Goal: Transaction & Acquisition: Purchase product/service

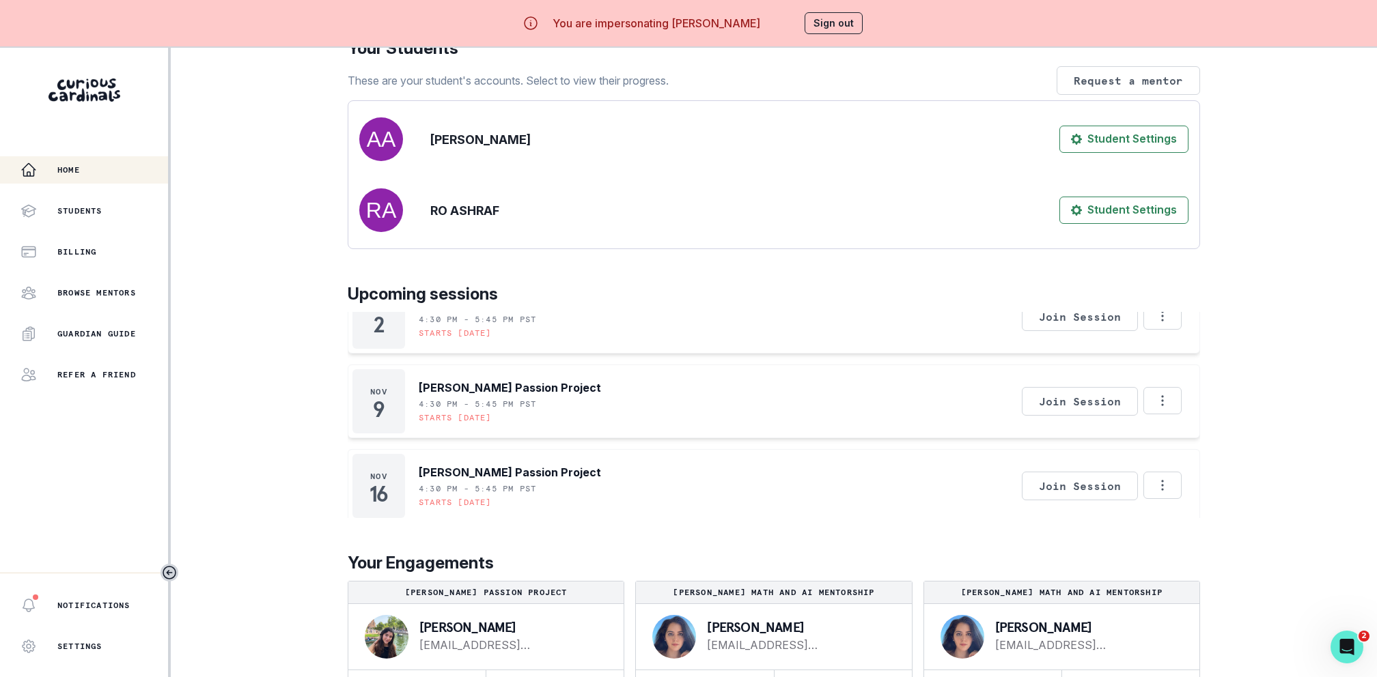
scroll to position [48, 0]
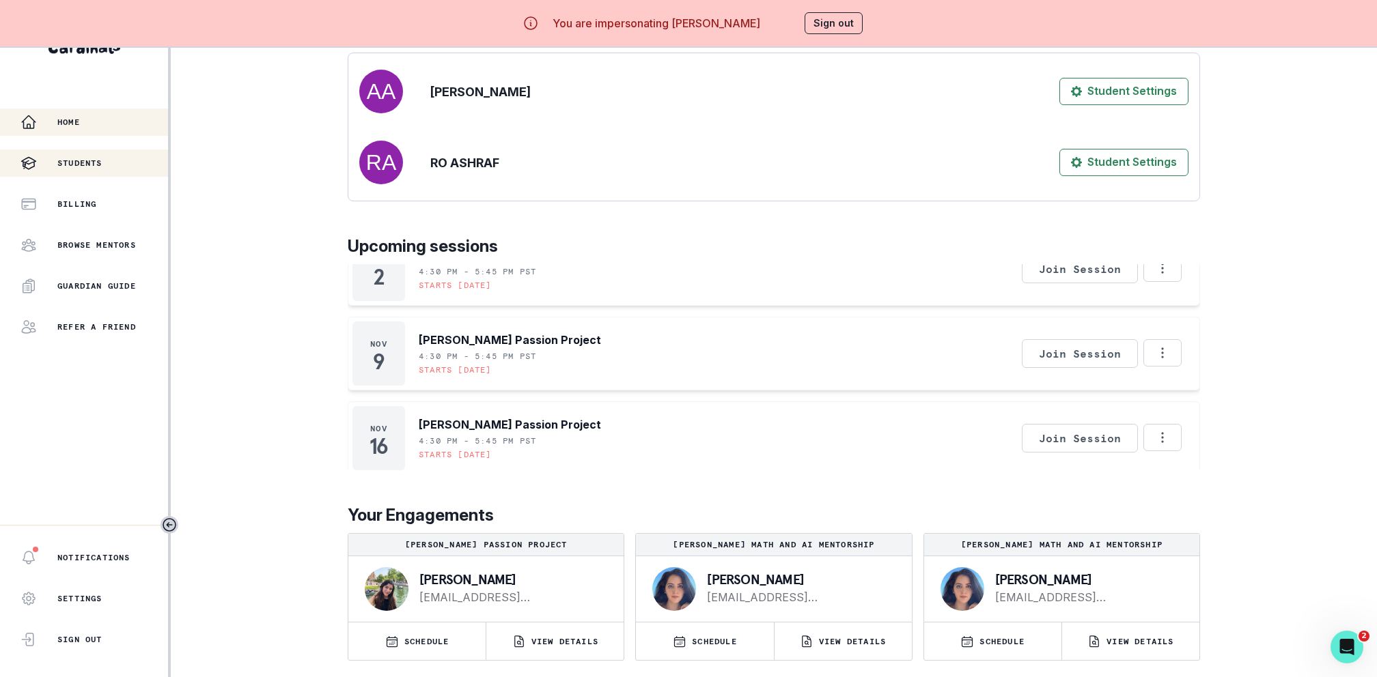
click at [97, 161] on p "Students" at bounding box center [79, 163] width 45 height 11
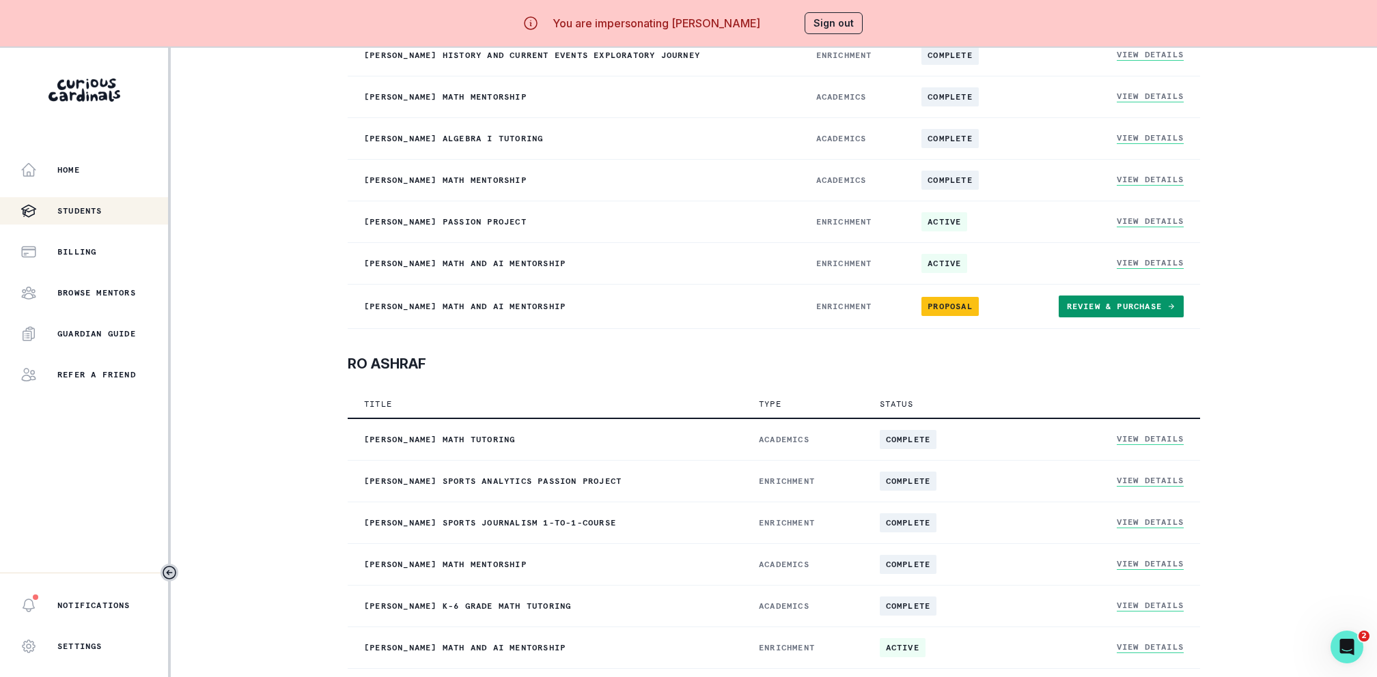
scroll to position [48, 0]
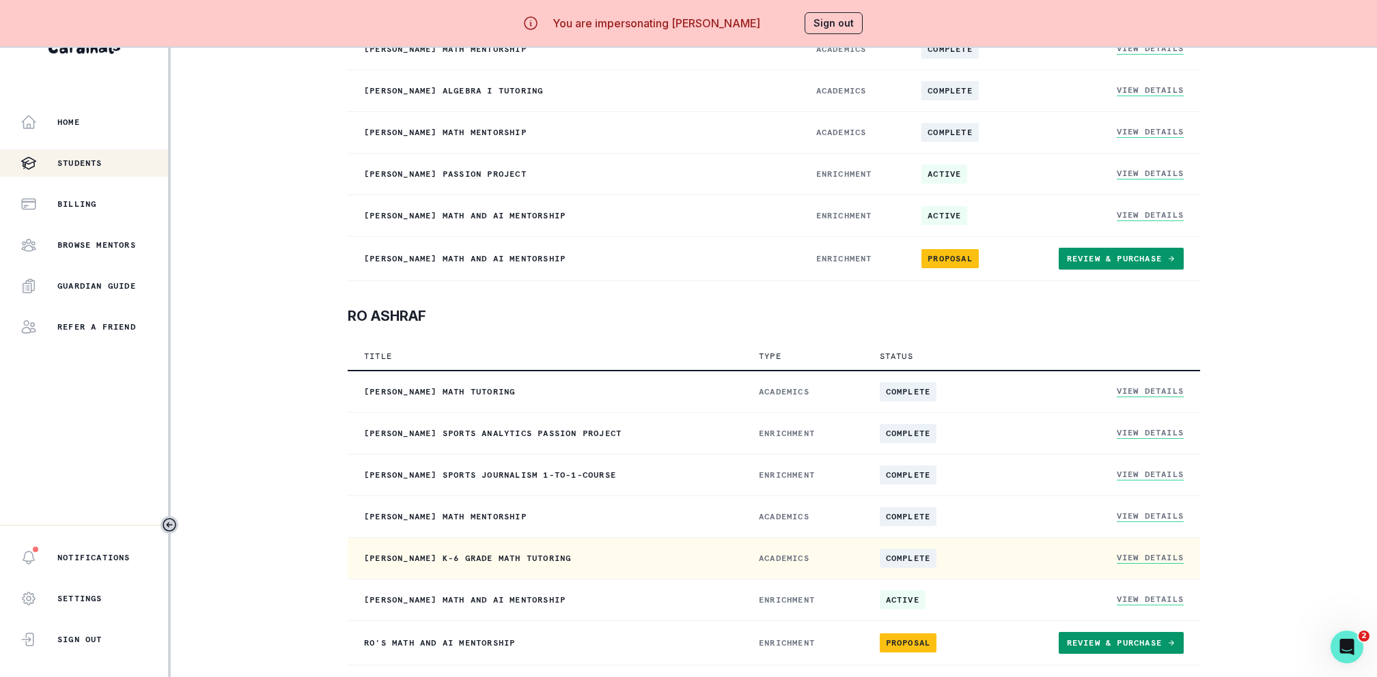
click at [1143, 554] on link "View Details" at bounding box center [1149, 558] width 67 height 12
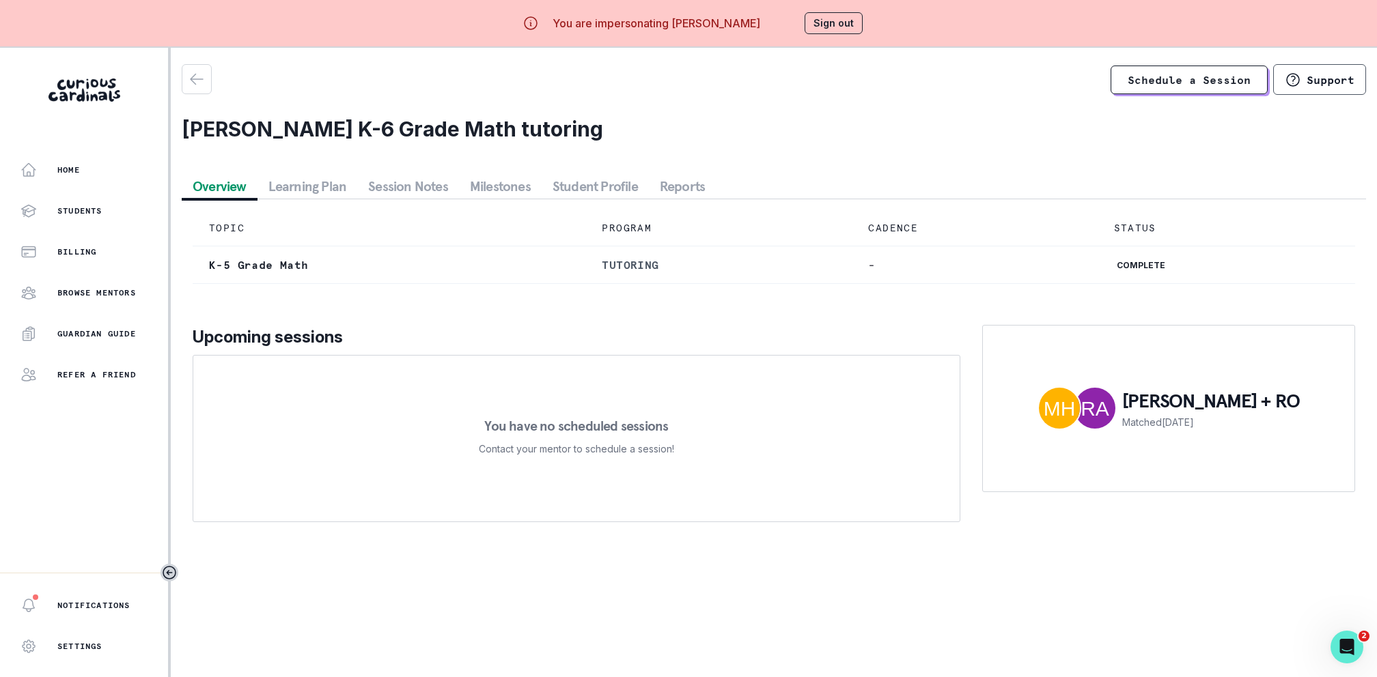
click at [559, 188] on button "Student Profile" at bounding box center [594, 186] width 107 height 25
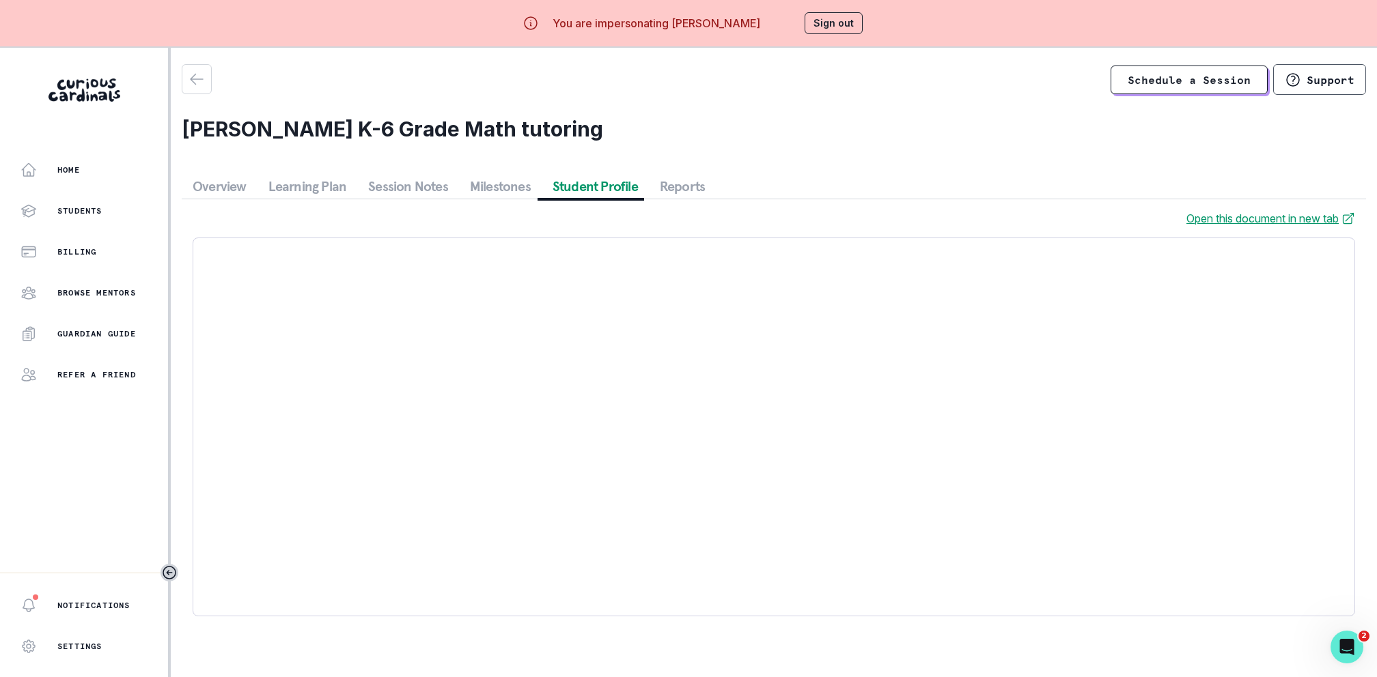
scroll to position [48, 0]
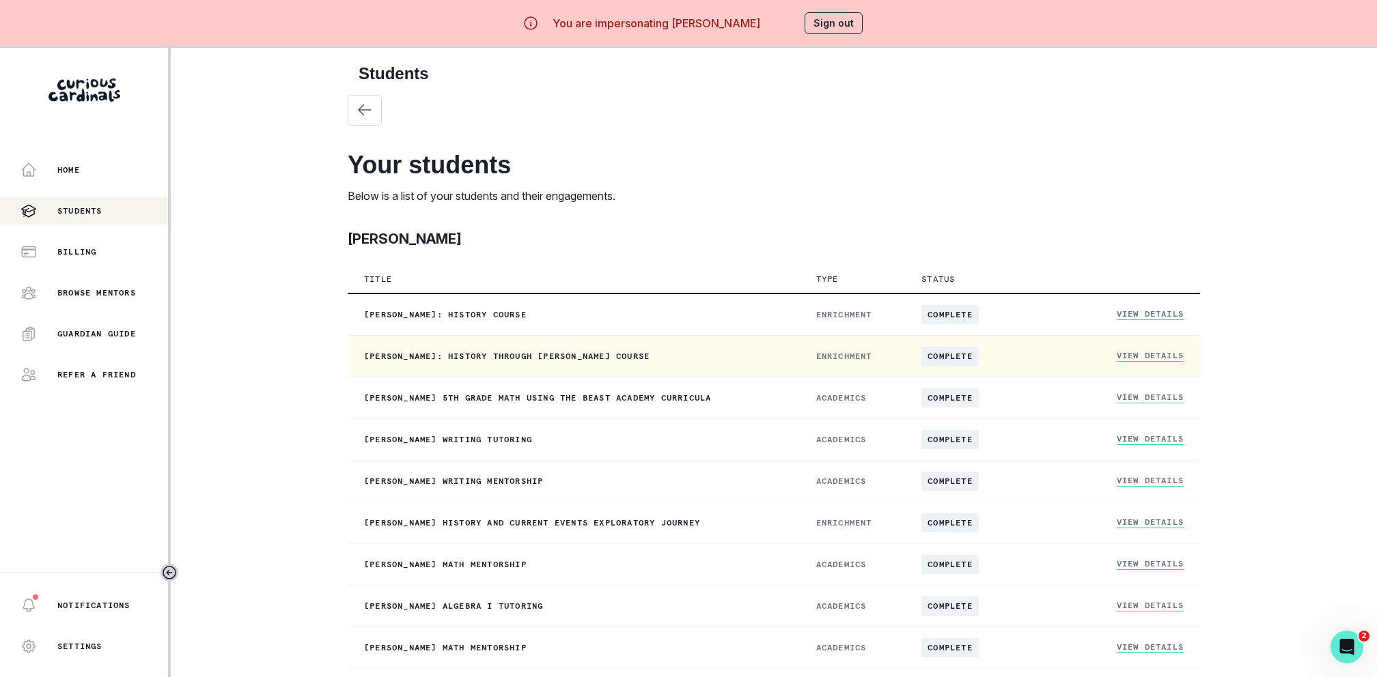
scroll to position [468, 0]
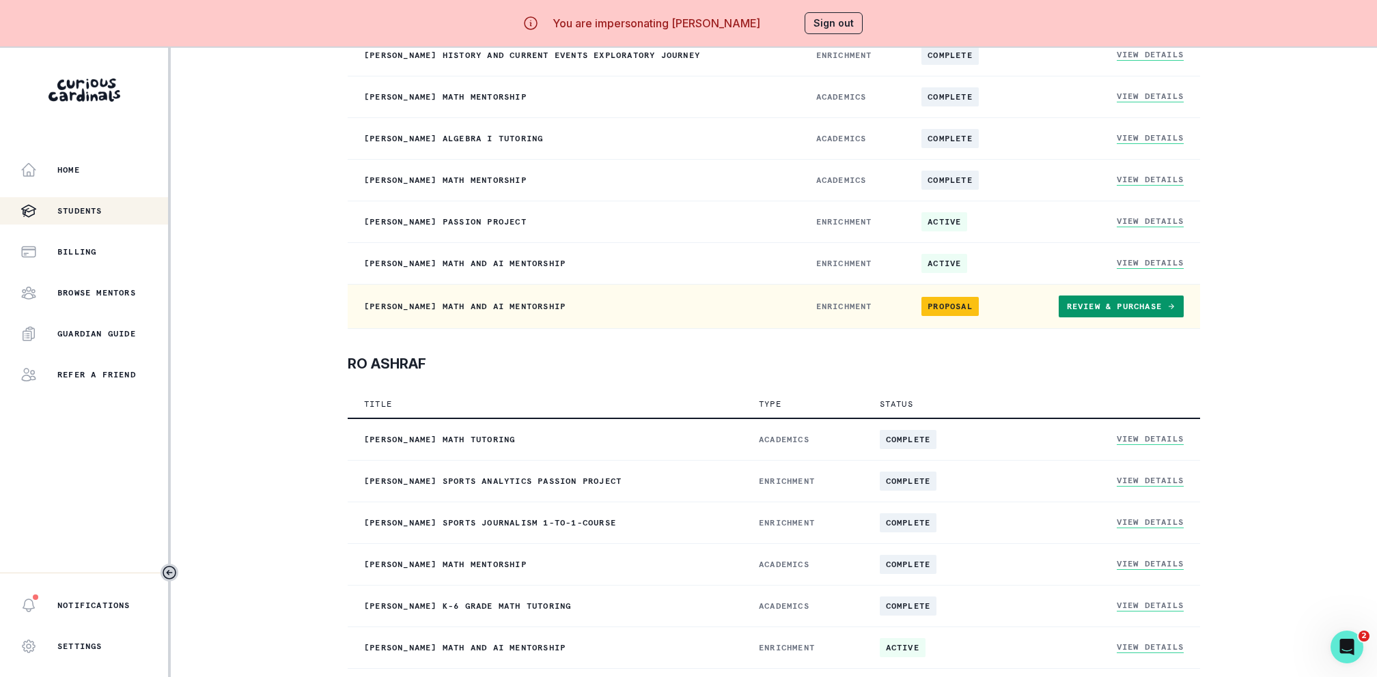
click at [1140, 302] on link "Review & Purchase" at bounding box center [1120, 307] width 125 height 22
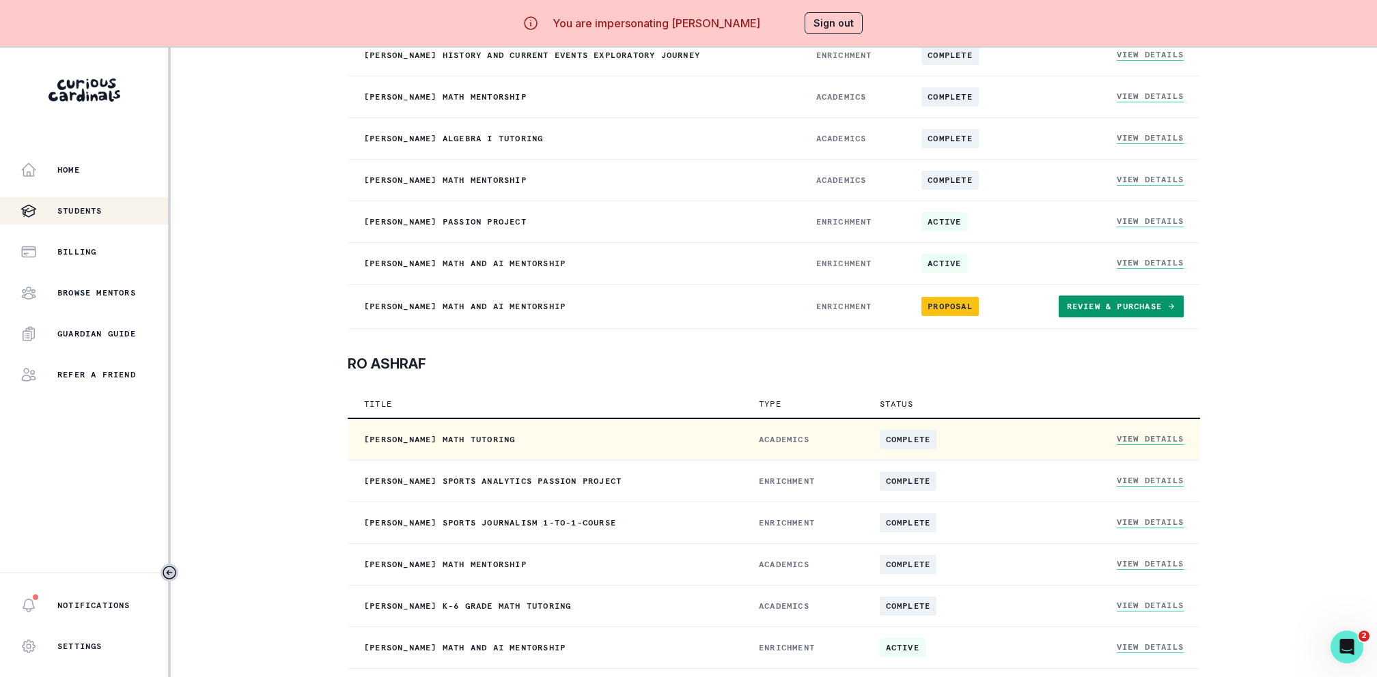
scroll to position [48, 0]
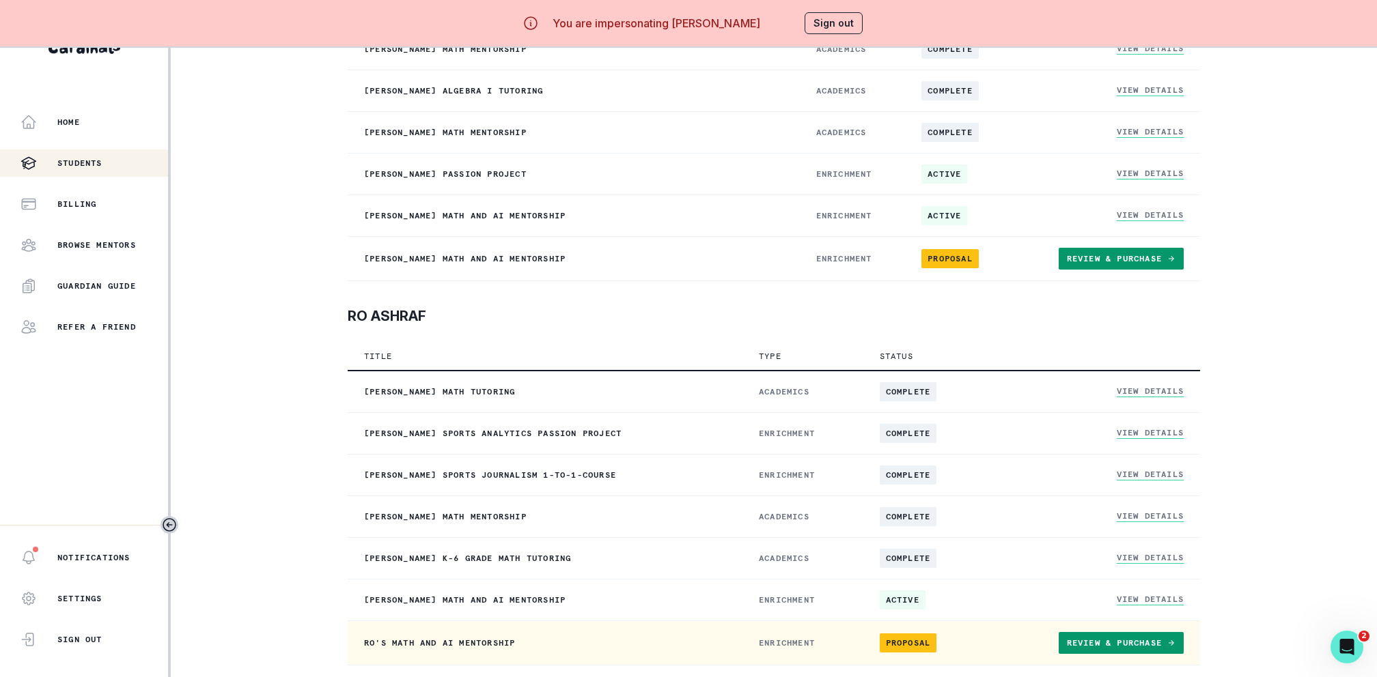
click at [1110, 638] on link "Review & Purchase" at bounding box center [1120, 643] width 125 height 22
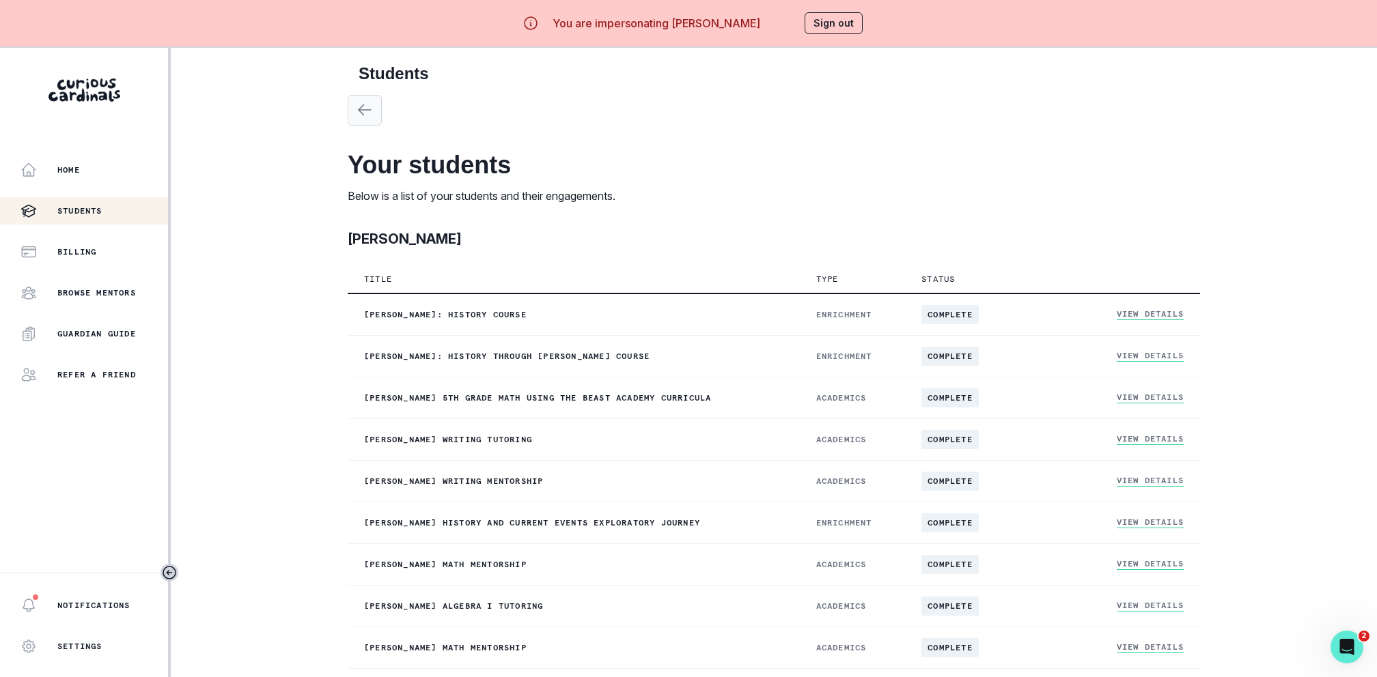
click at [363, 102] on icon "button" at bounding box center [364, 110] width 16 height 16
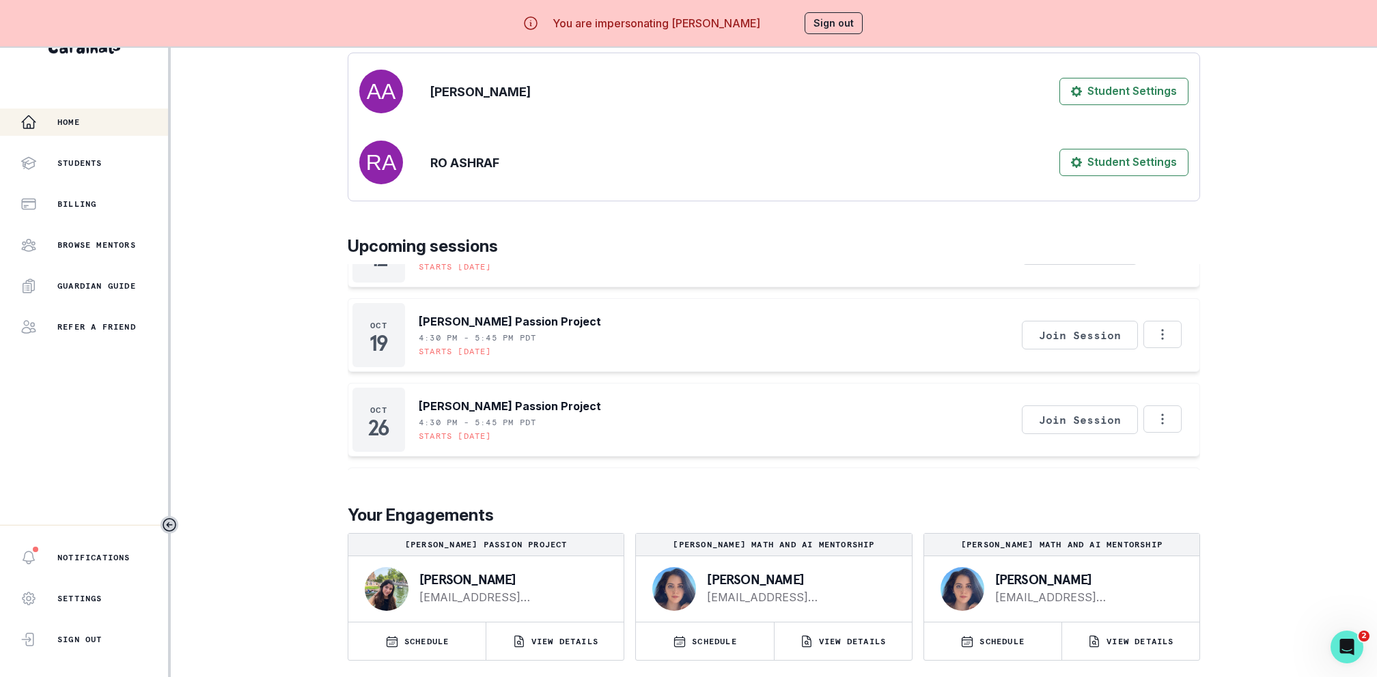
scroll to position [625, 0]
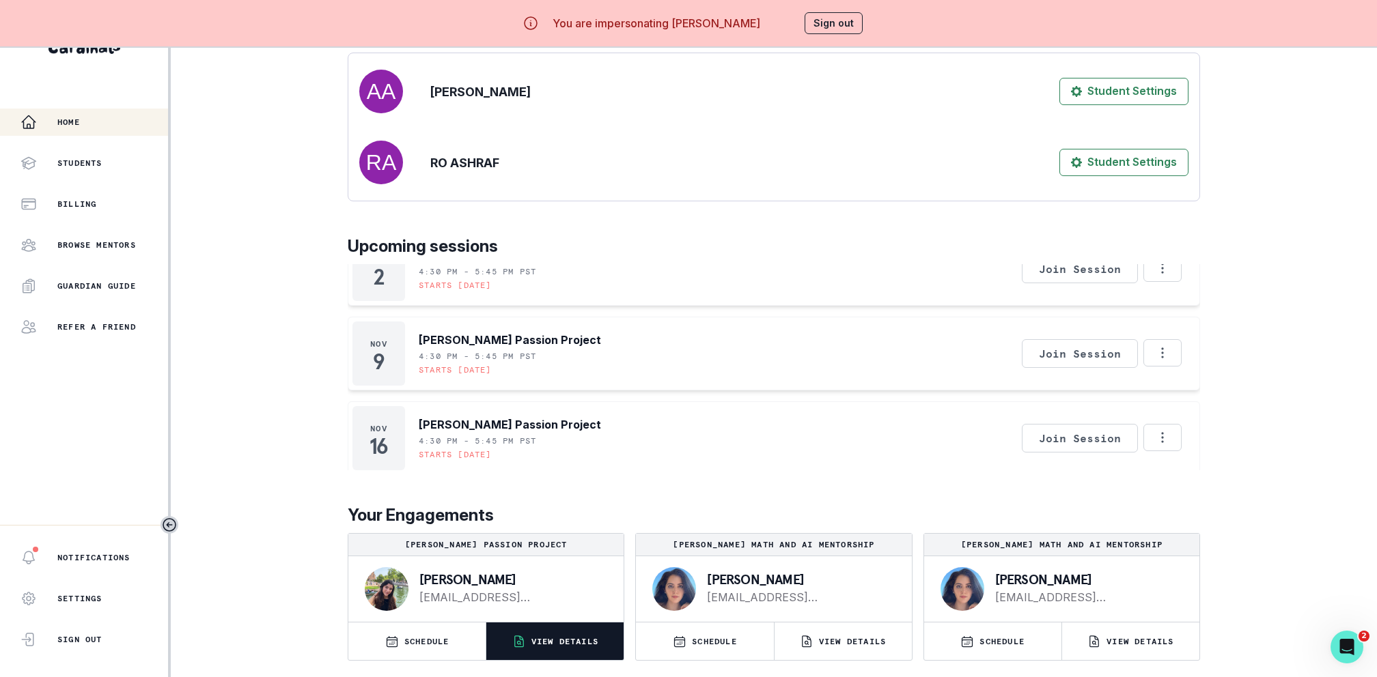
click at [567, 651] on button "VIEW DETAILS" at bounding box center [554, 642] width 137 height 38
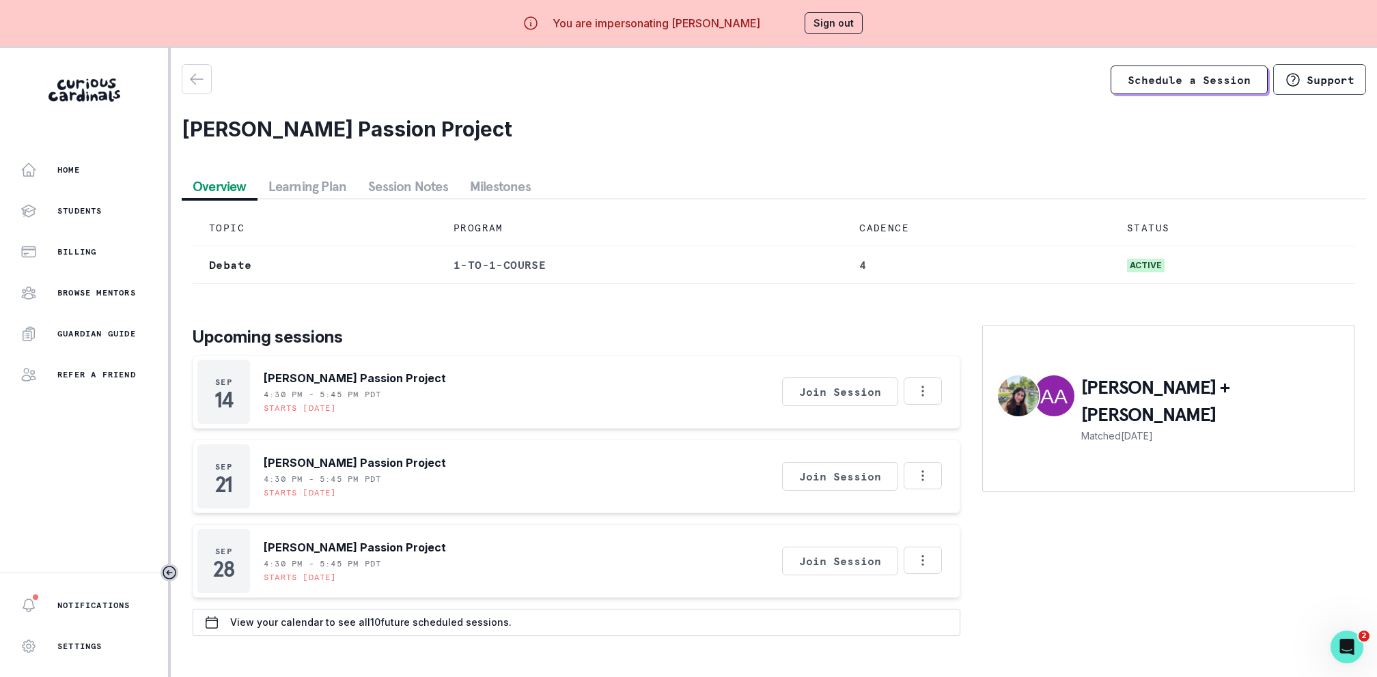
click at [408, 195] on button "Session Notes" at bounding box center [408, 186] width 102 height 25
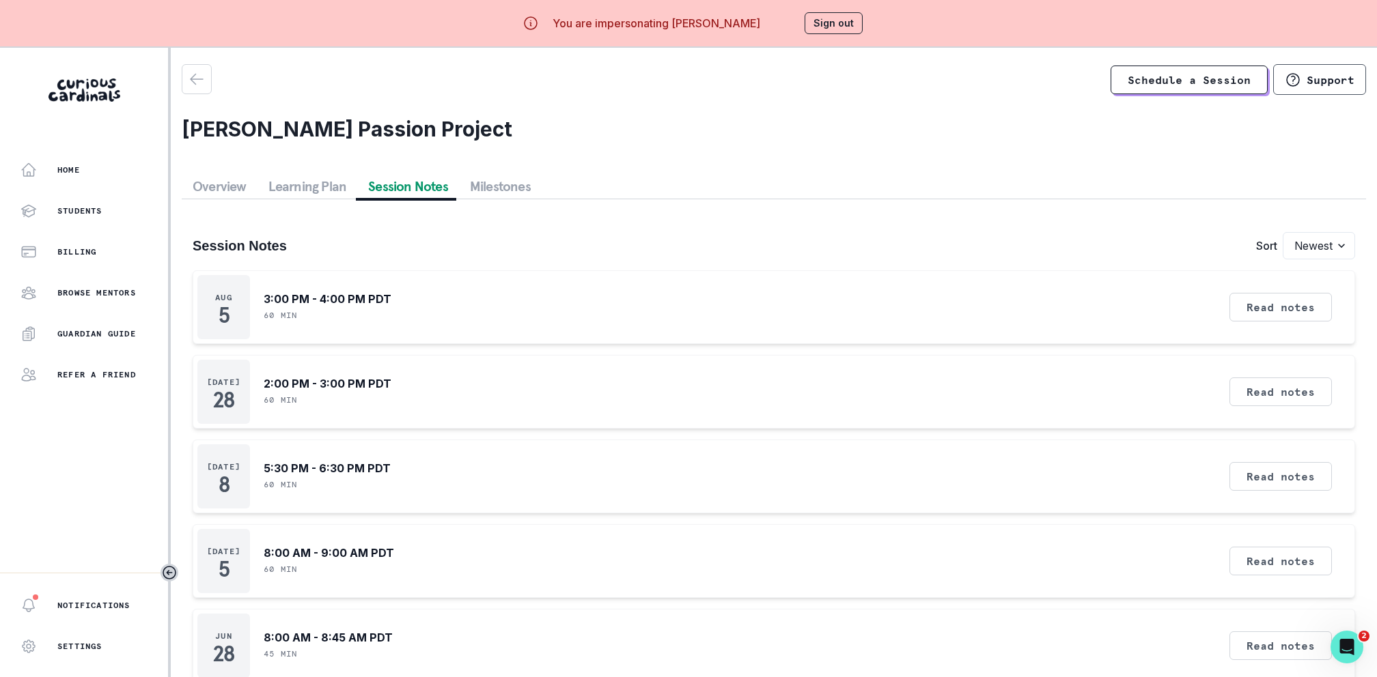
click at [472, 181] on button "Milestones" at bounding box center [500, 186] width 83 height 25
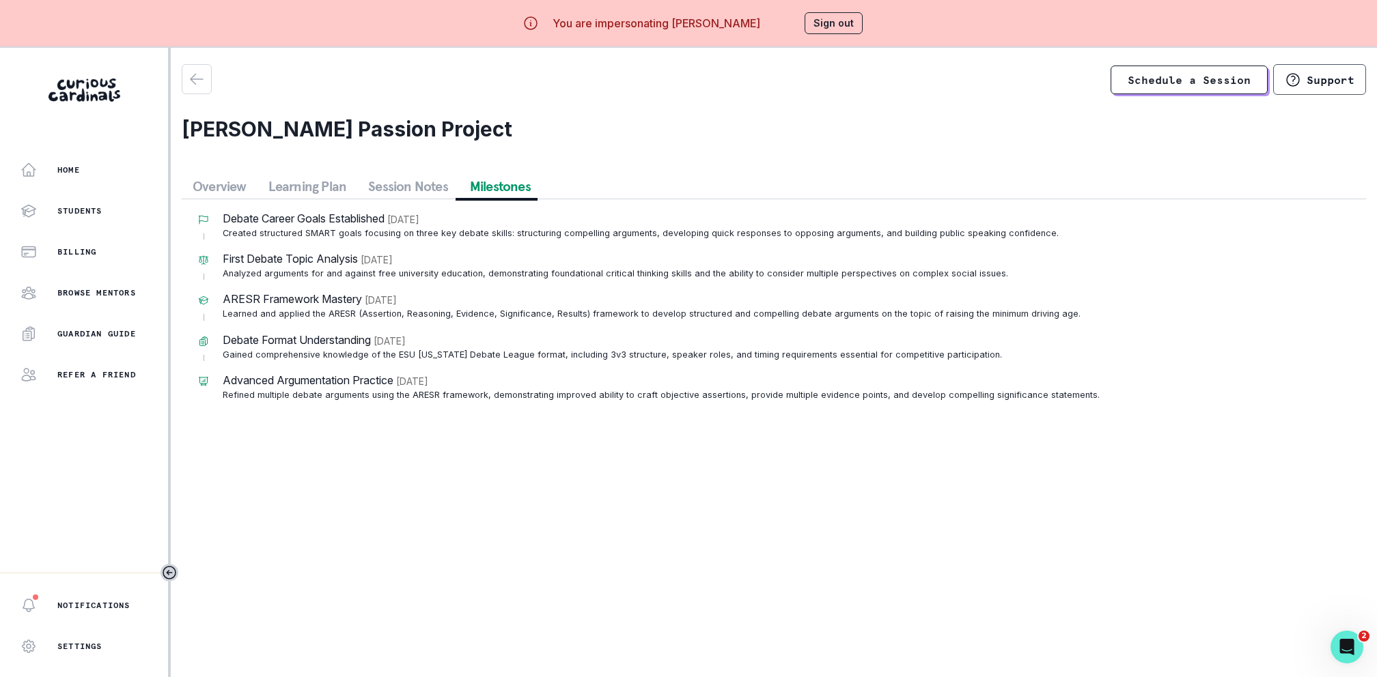
click at [212, 193] on button "Overview" at bounding box center [220, 186] width 76 height 25
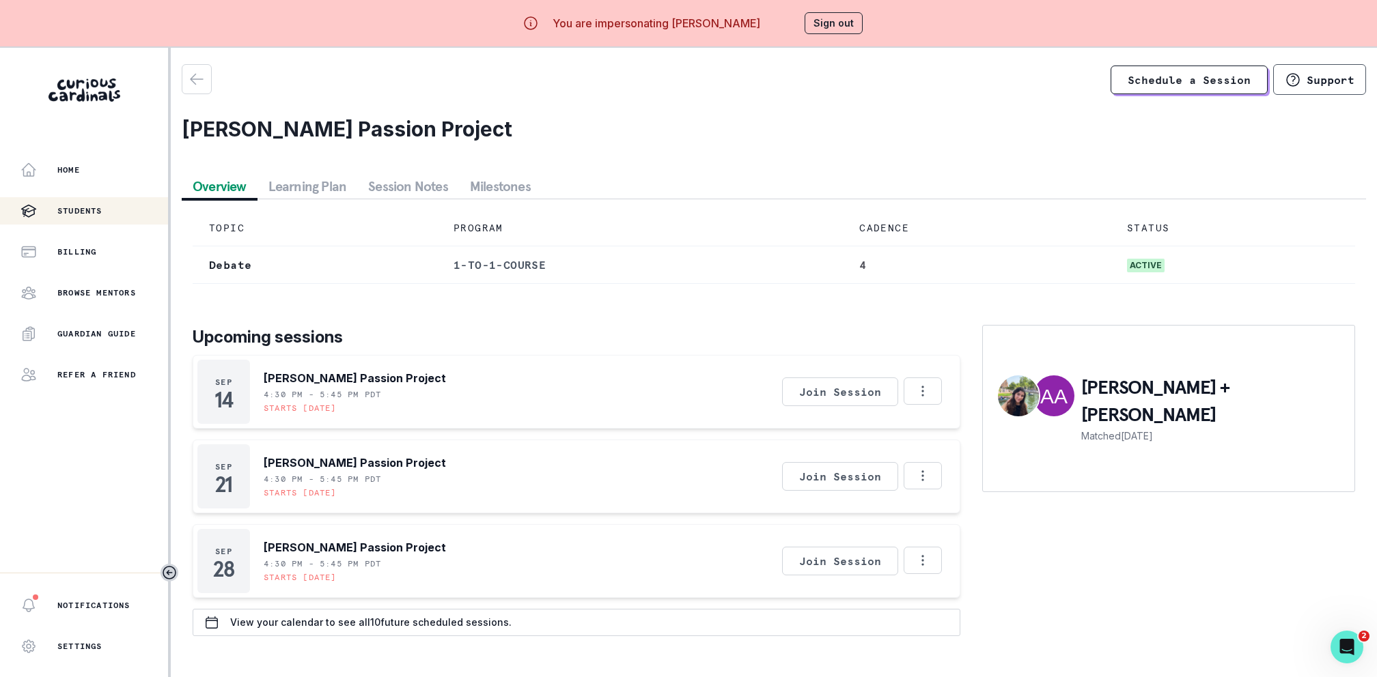
click at [89, 208] on p "Students" at bounding box center [79, 211] width 45 height 11
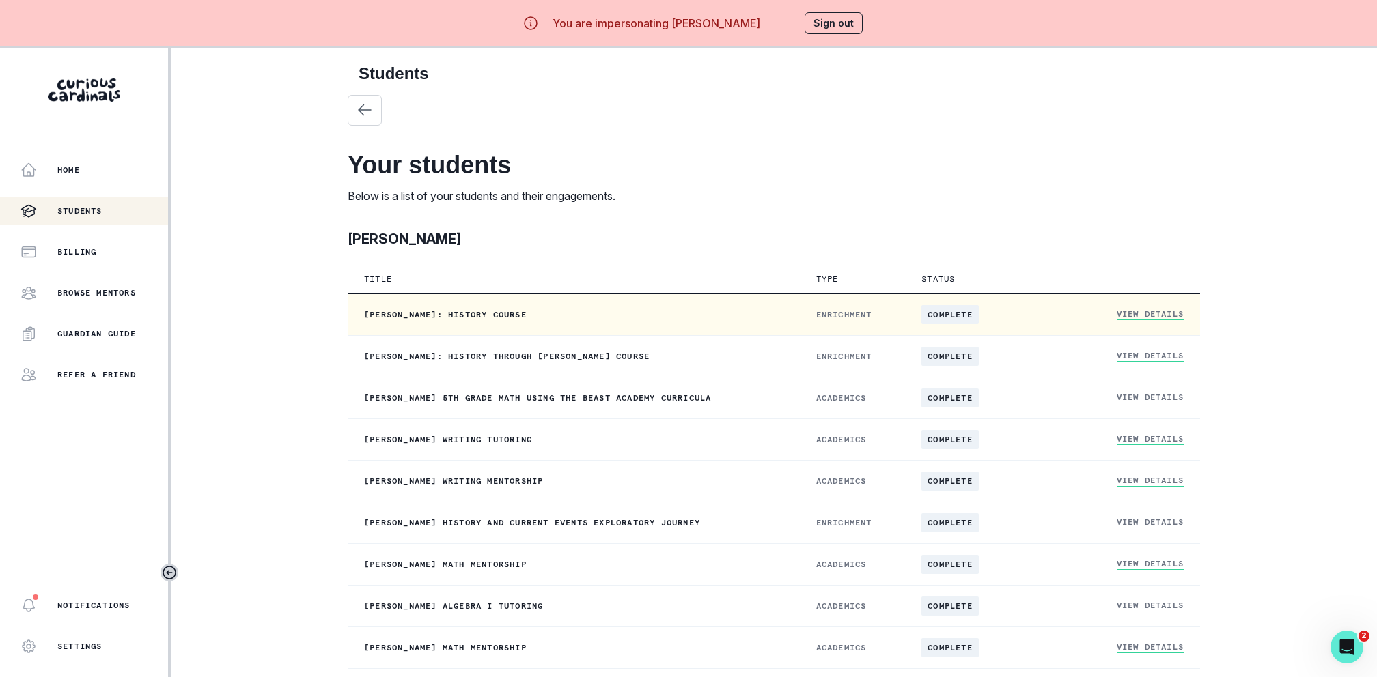
scroll to position [468, 0]
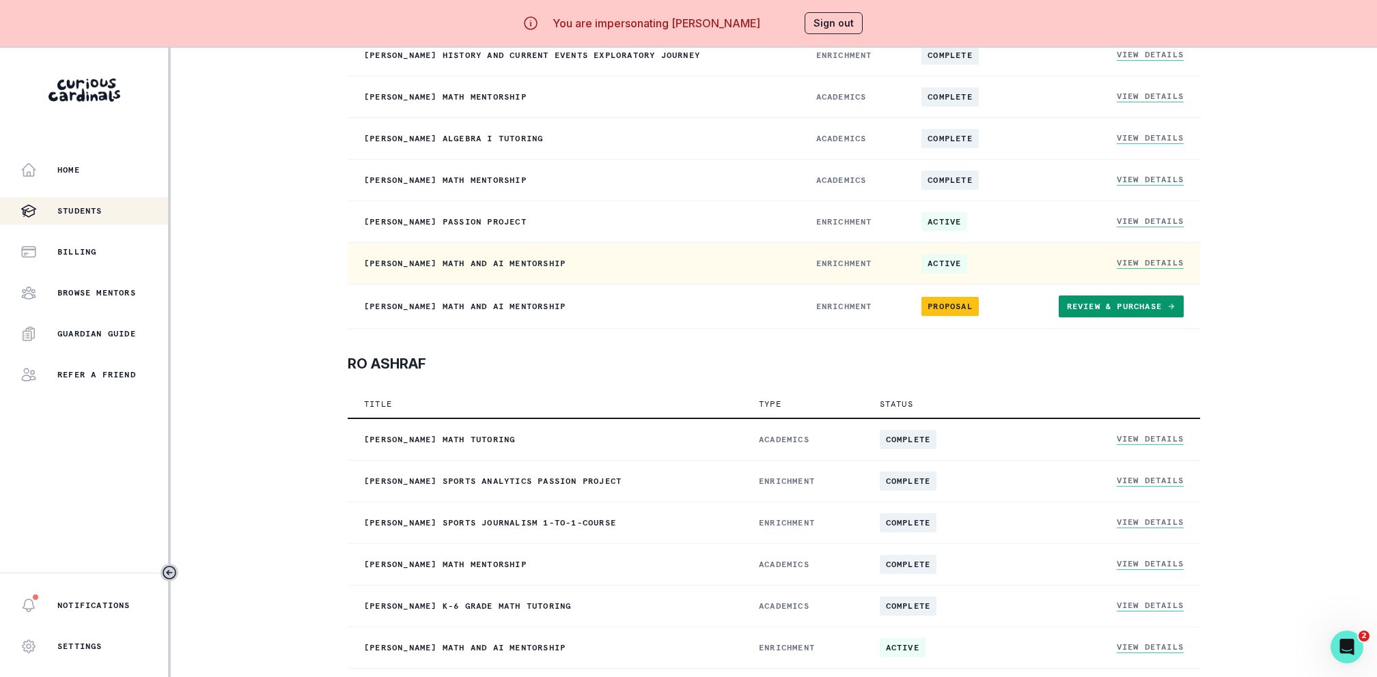
click at [1160, 266] on link "View Details" at bounding box center [1149, 263] width 67 height 12
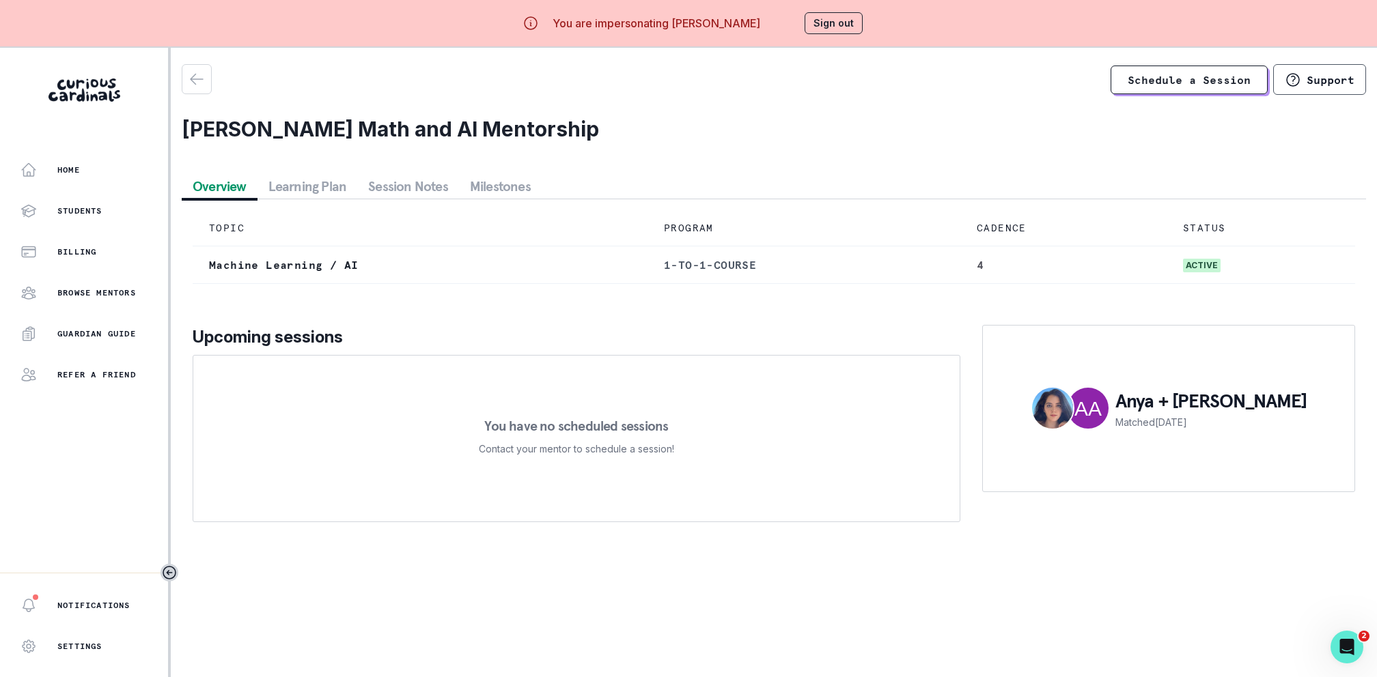
click at [416, 174] on button "Session Notes" at bounding box center [408, 186] width 102 height 25
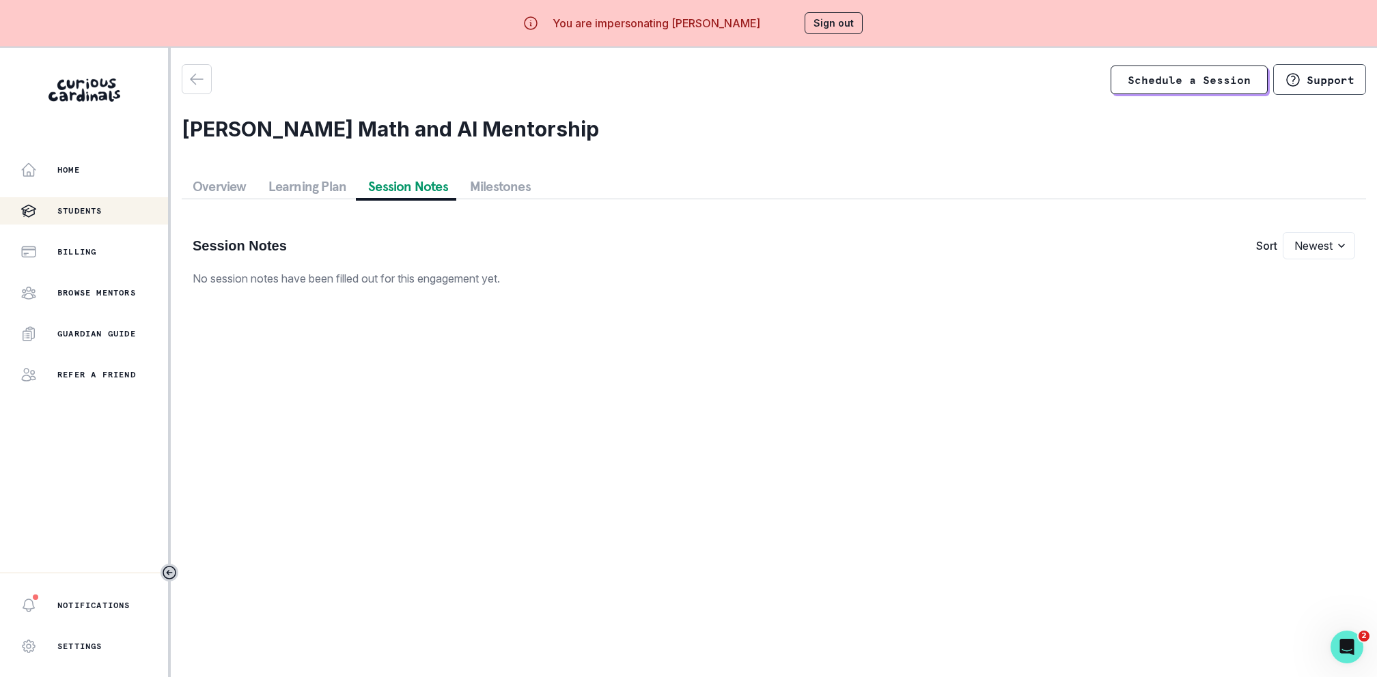
click at [74, 210] on p "Students" at bounding box center [79, 211] width 45 height 11
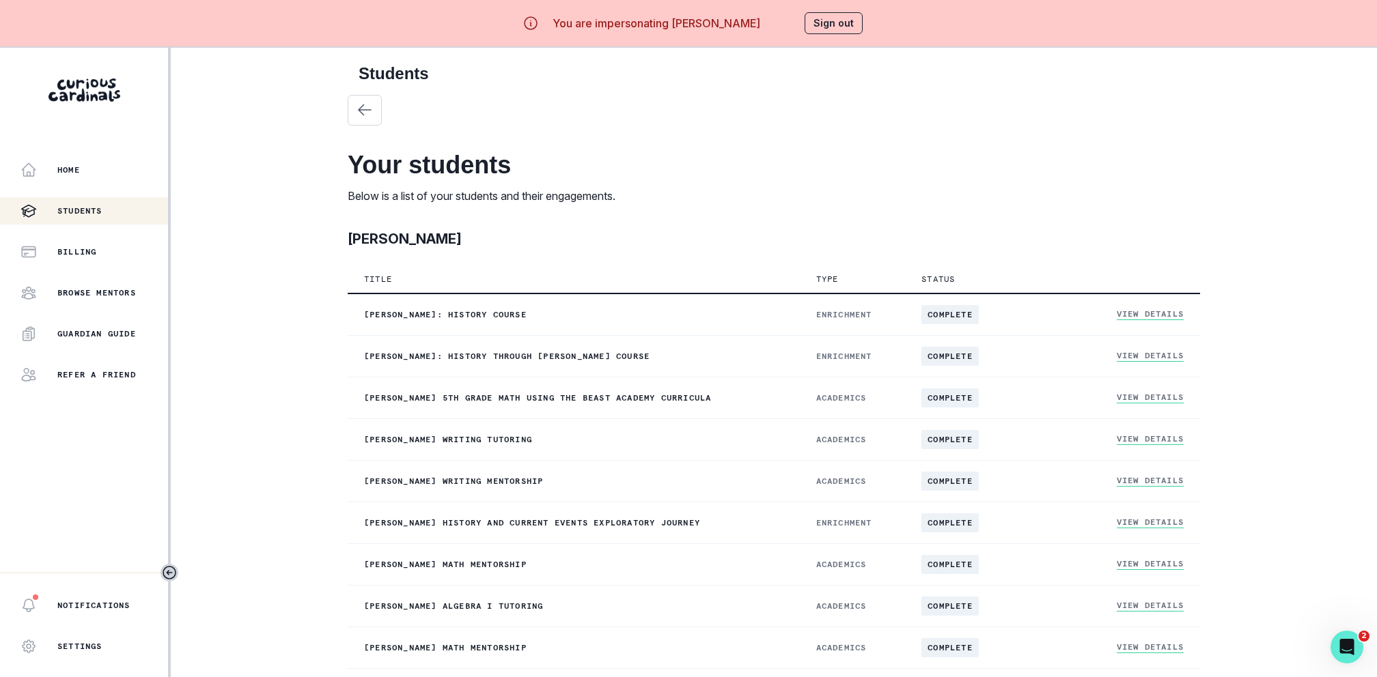
scroll to position [468, 0]
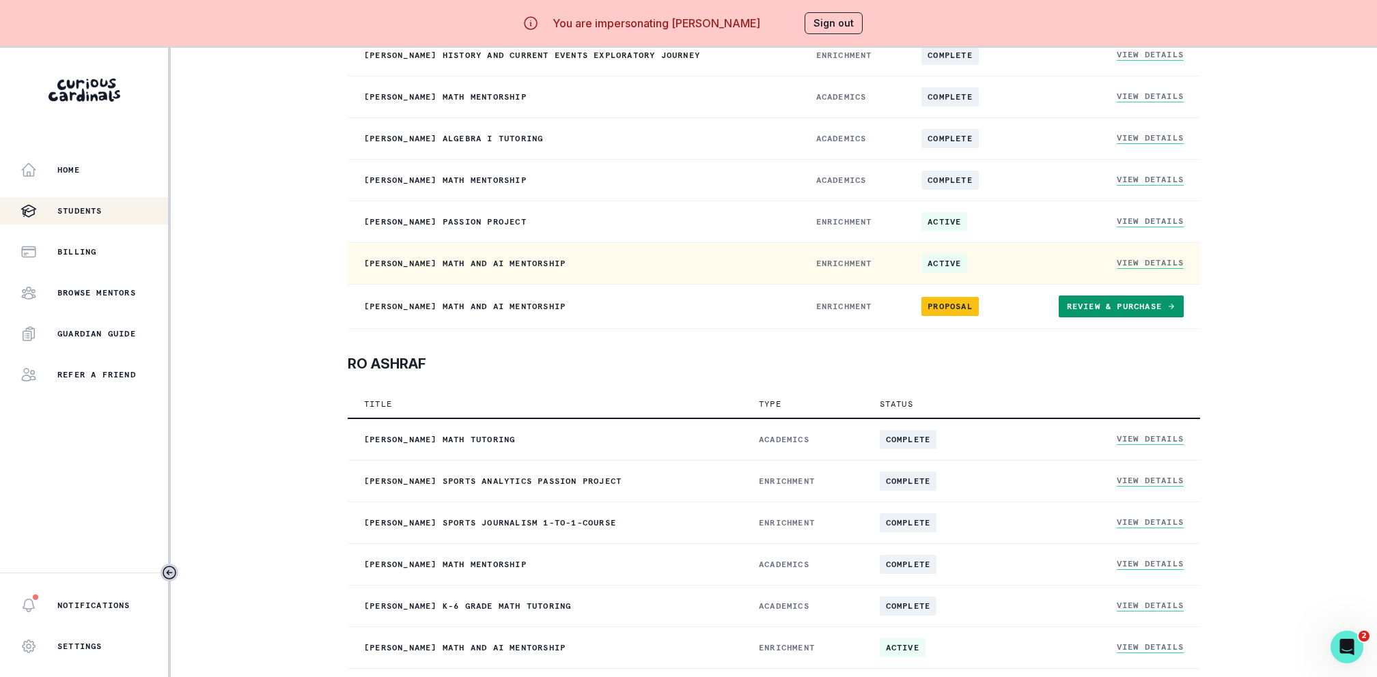
click at [1166, 259] on link "View Details" at bounding box center [1149, 263] width 67 height 12
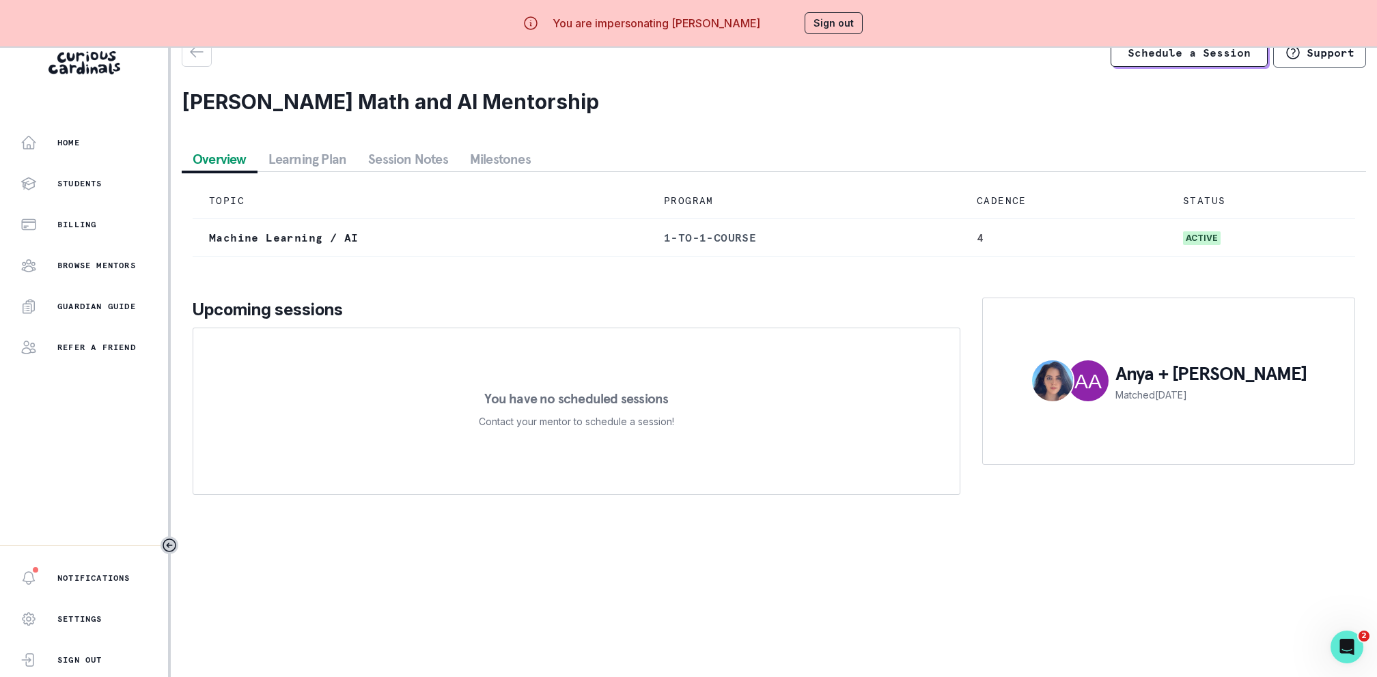
scroll to position [48, 0]
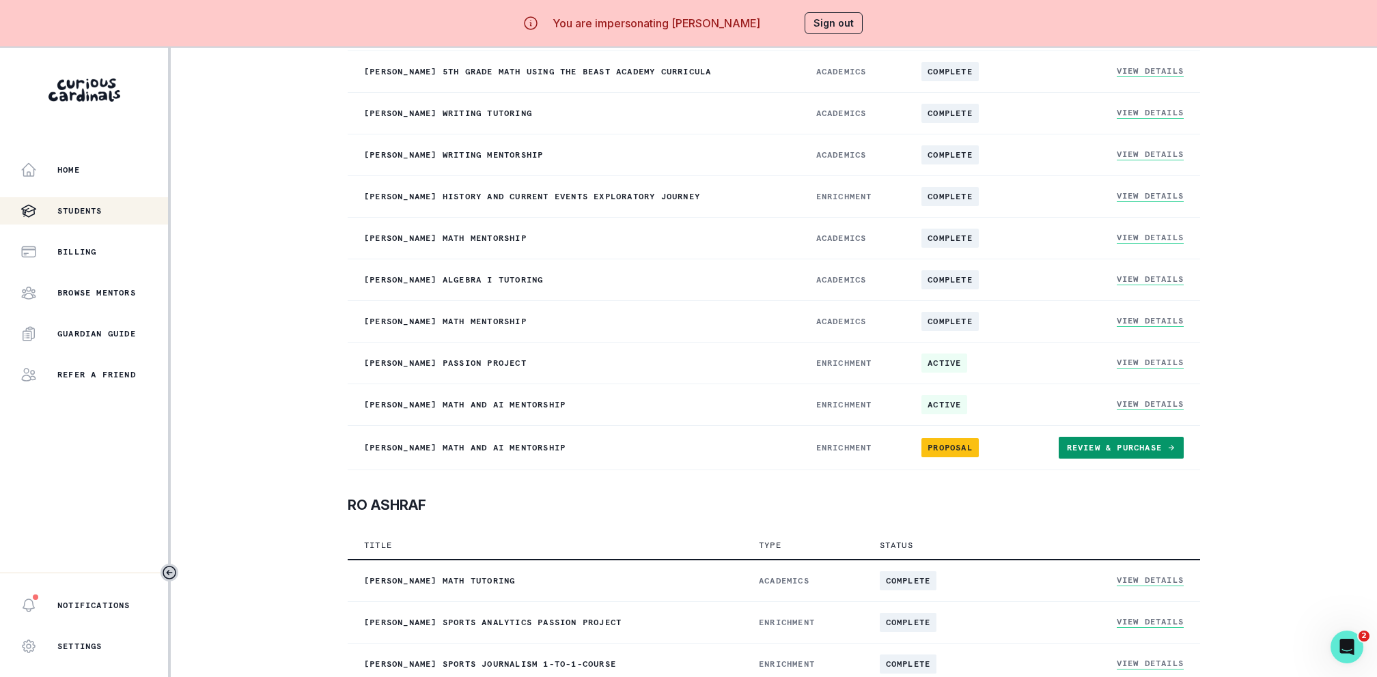
scroll to position [468, 0]
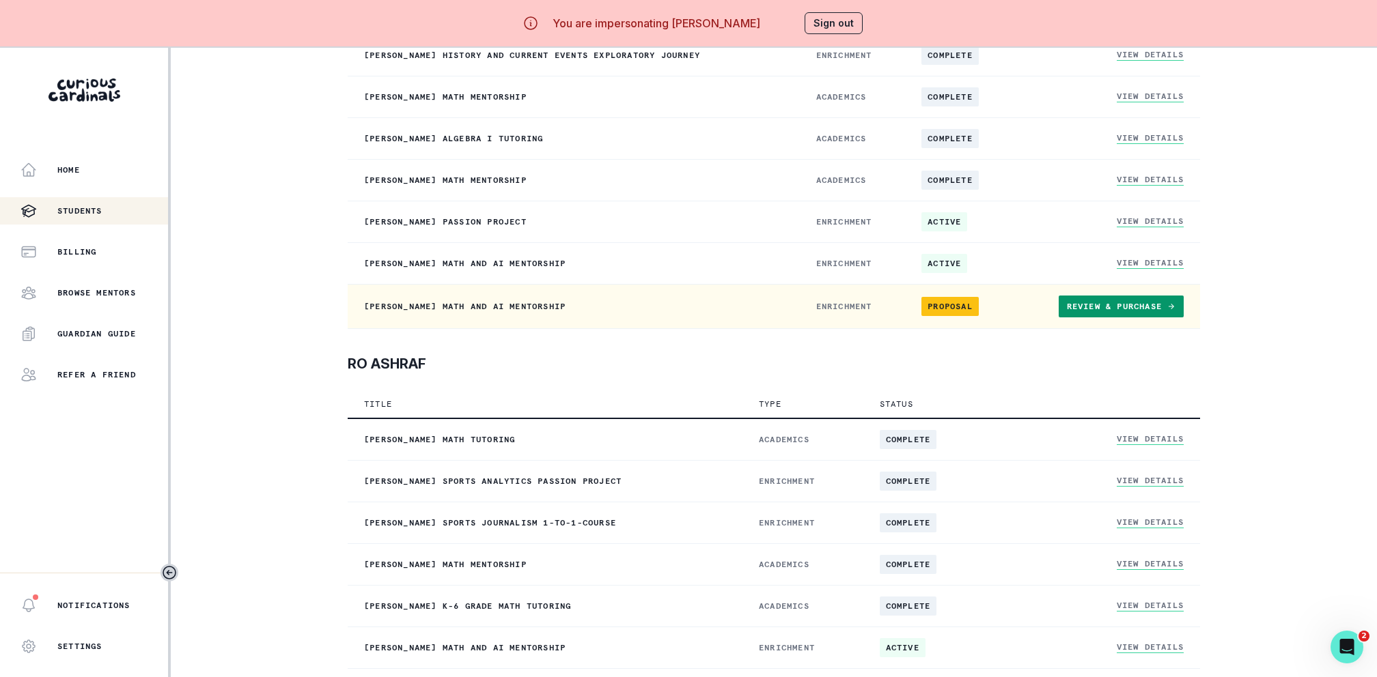
click at [1123, 299] on link "Review & Purchase" at bounding box center [1120, 307] width 125 height 22
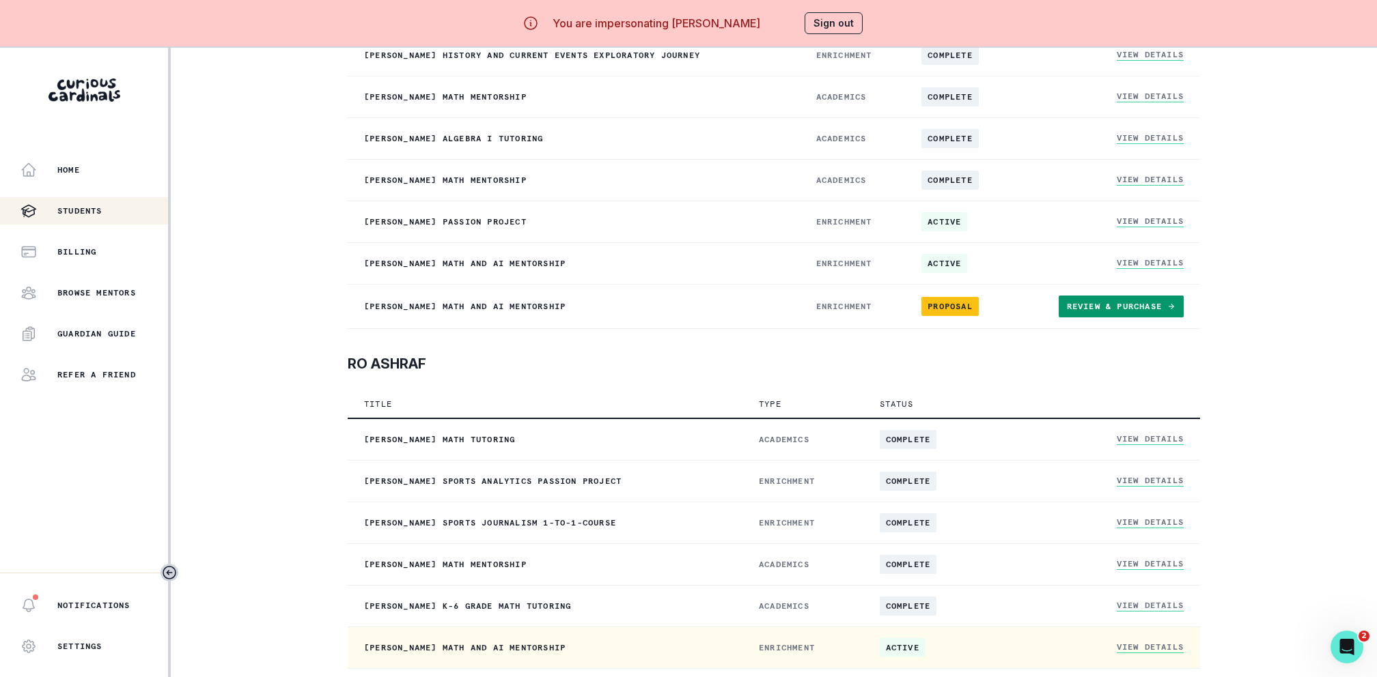
scroll to position [48, 0]
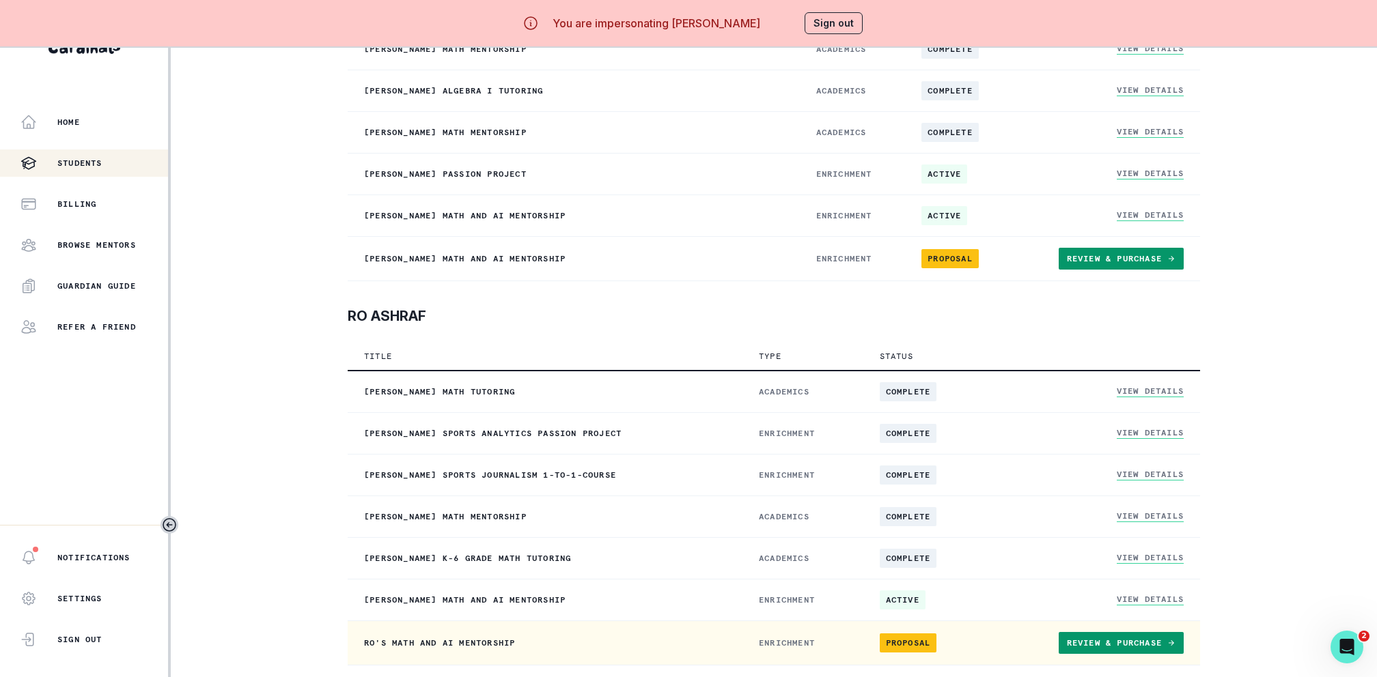
click at [1138, 640] on link "Review & Purchase" at bounding box center [1120, 643] width 125 height 22
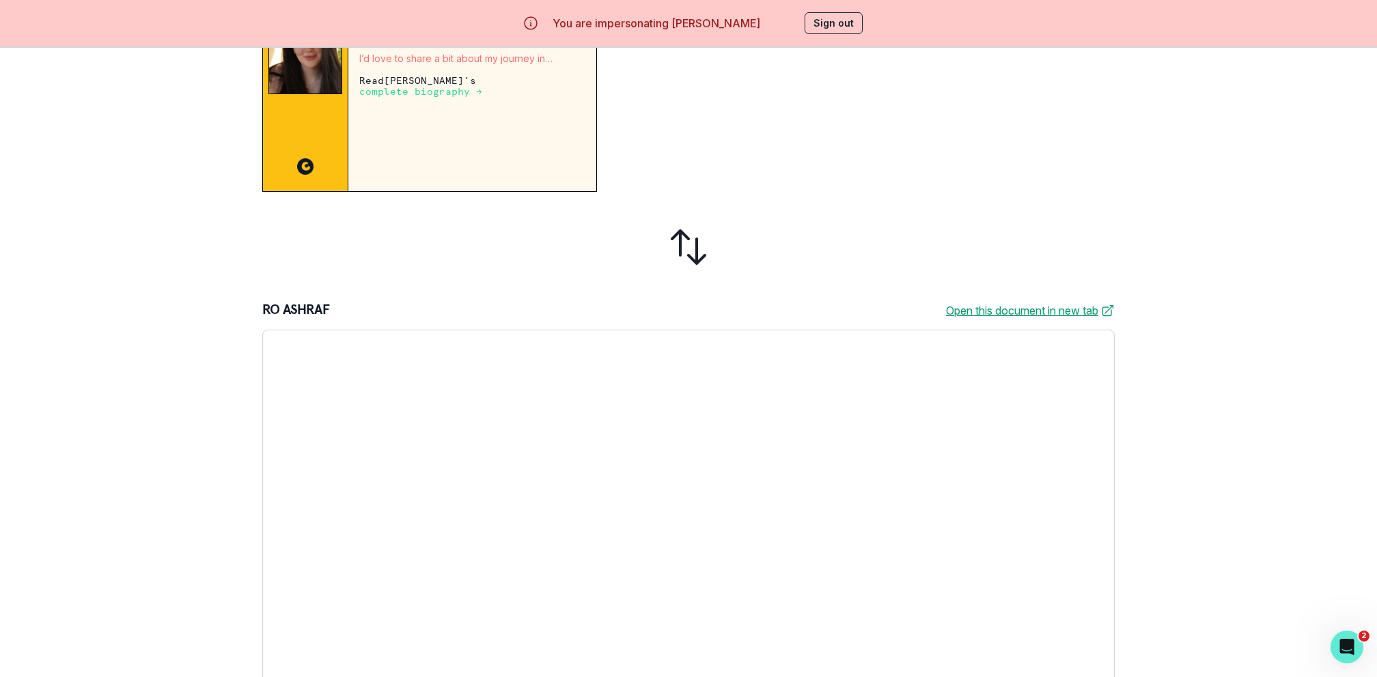
scroll to position [48, 0]
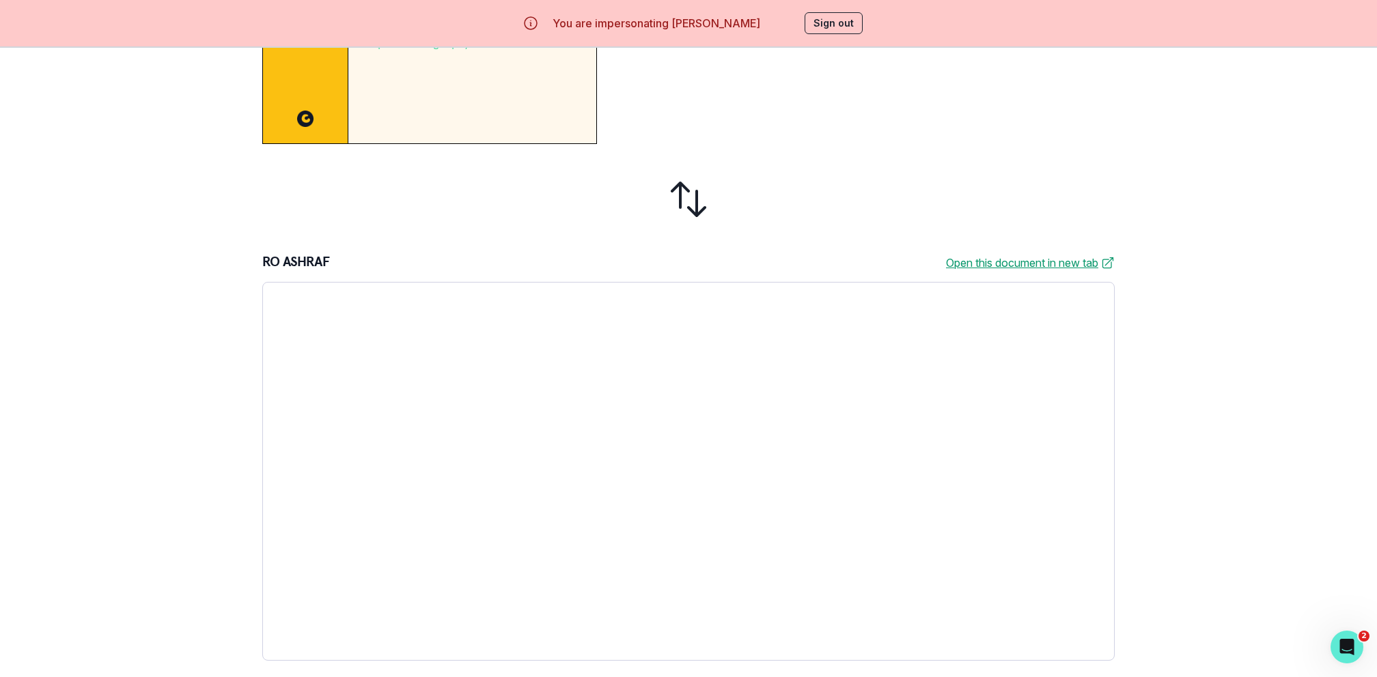
click at [972, 260] on link "Open this document in new tab" at bounding box center [1030, 263] width 169 height 16
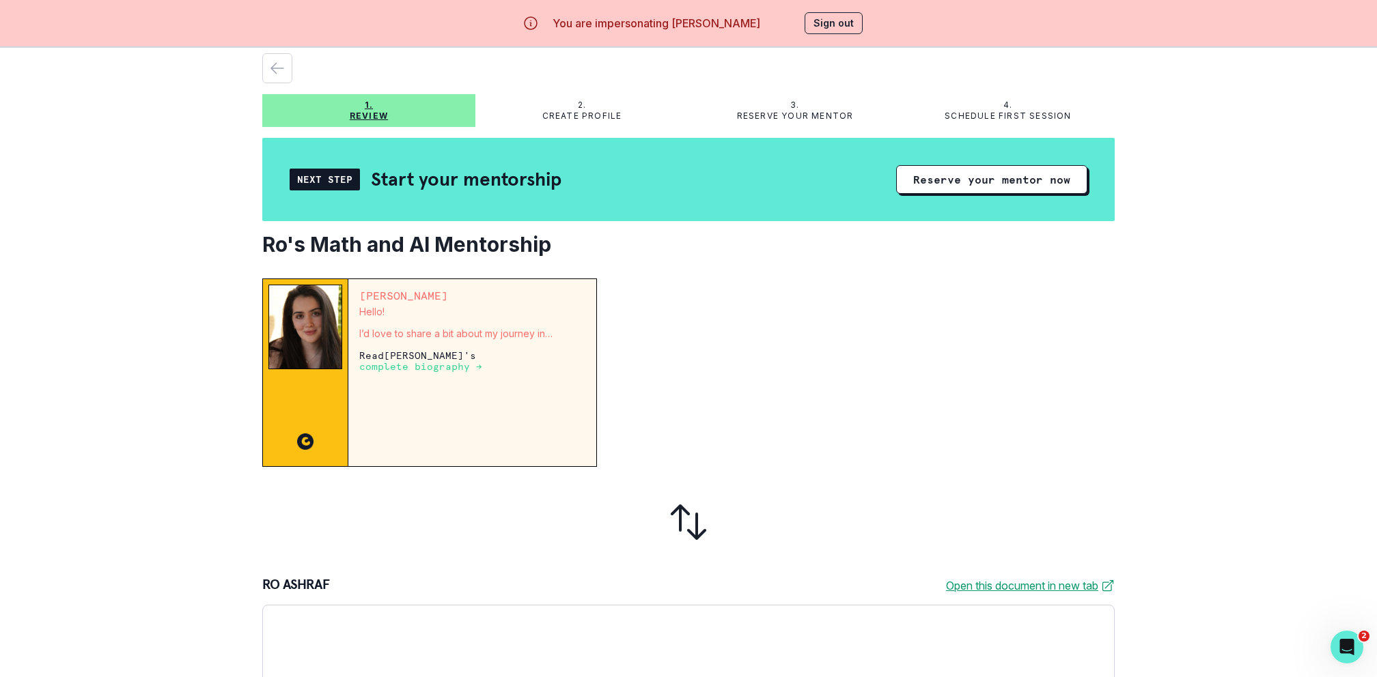
scroll to position [323, 0]
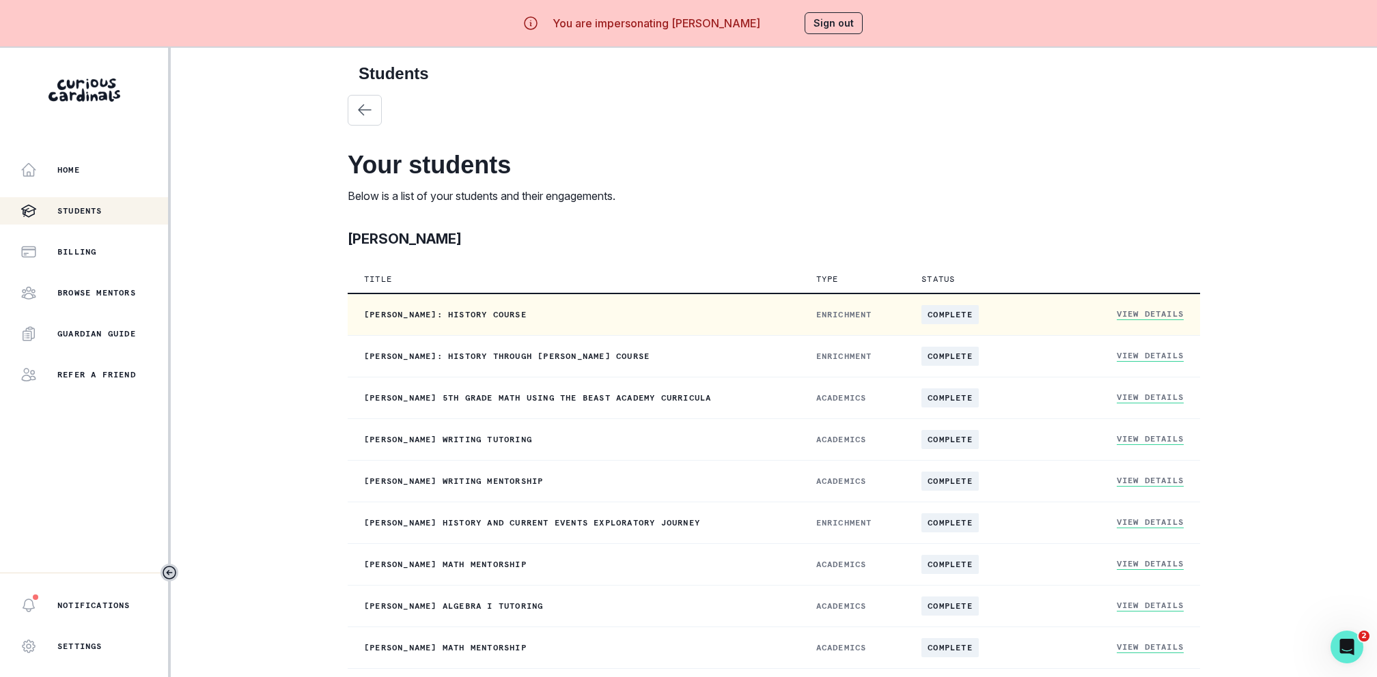
scroll to position [225, 0]
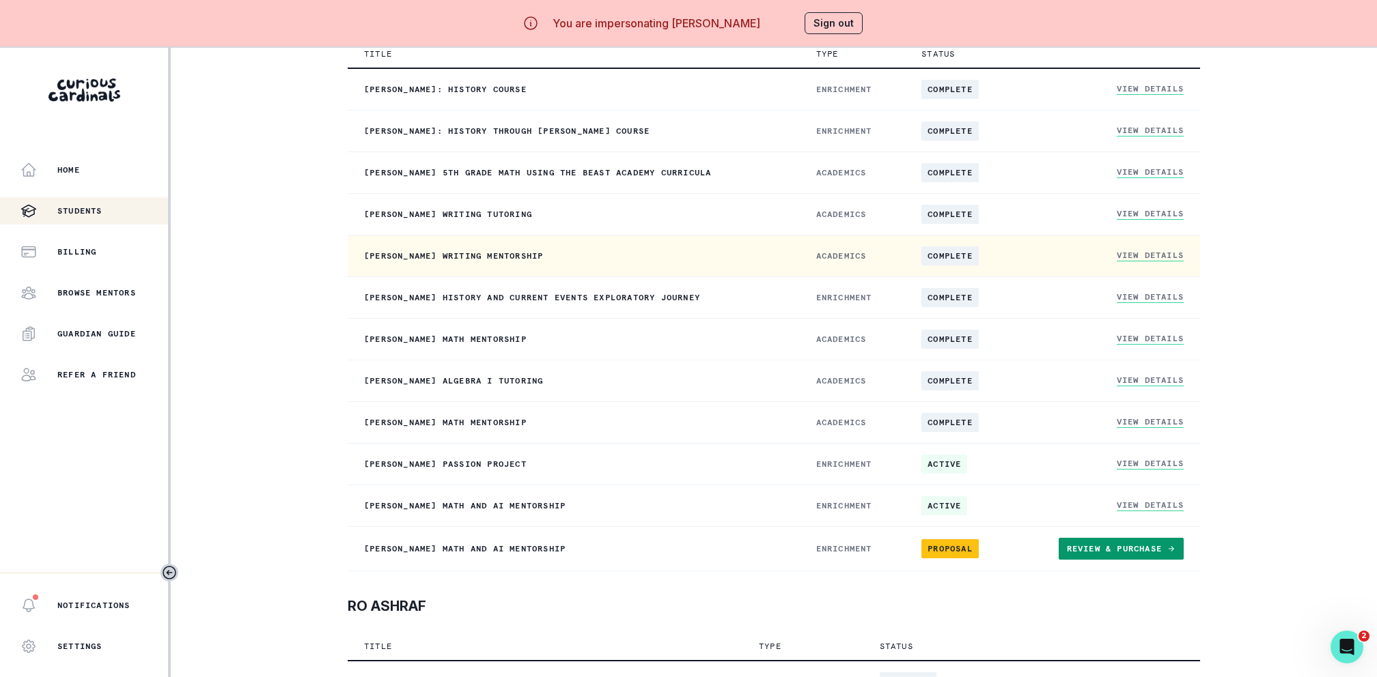
click at [1131, 252] on link "View Details" at bounding box center [1149, 256] width 67 height 12
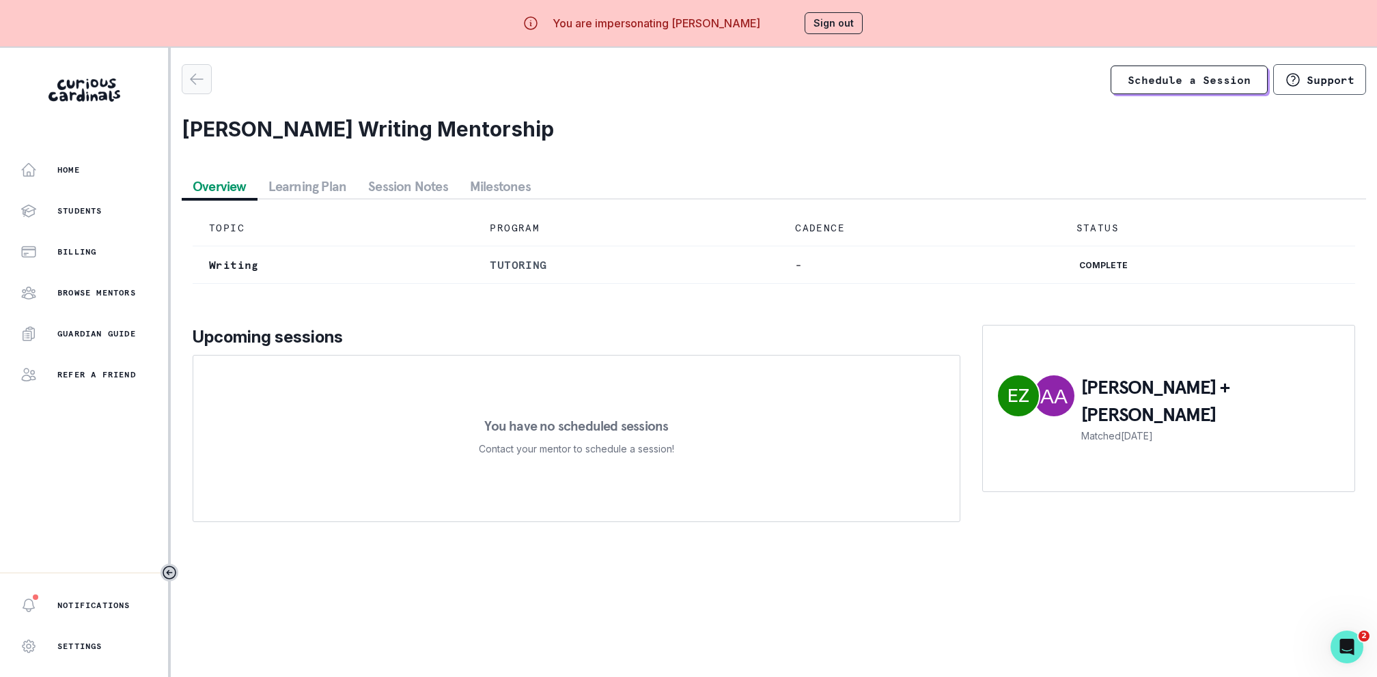
click at [186, 78] on div "button" at bounding box center [196, 79] width 29 height 16
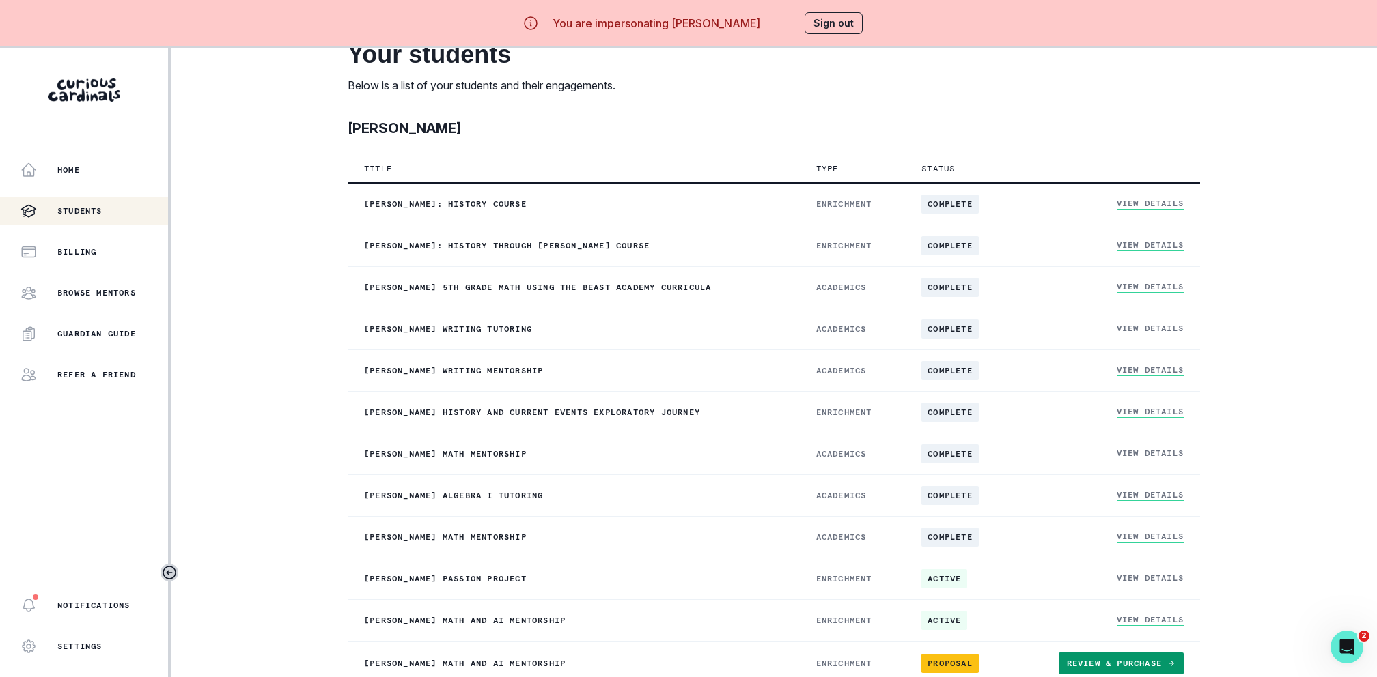
scroll to position [266, 0]
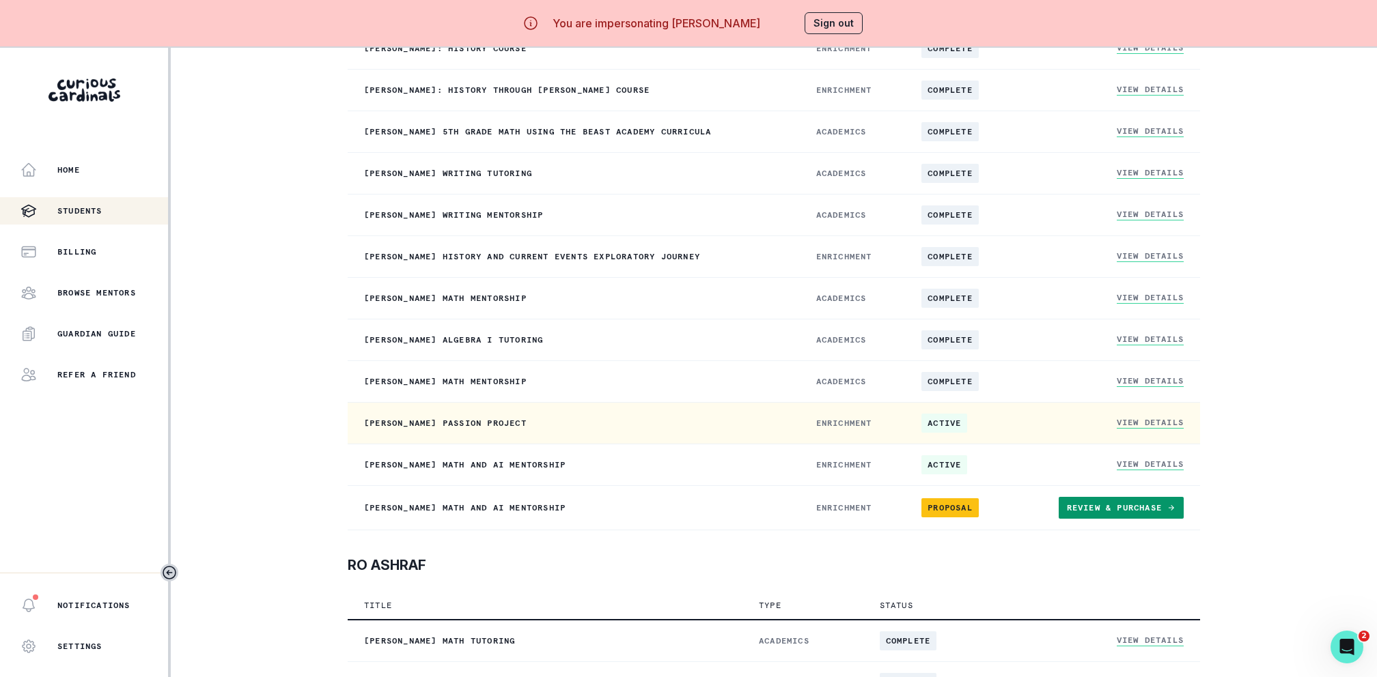
click at [1148, 417] on link "View Details" at bounding box center [1149, 423] width 67 height 12
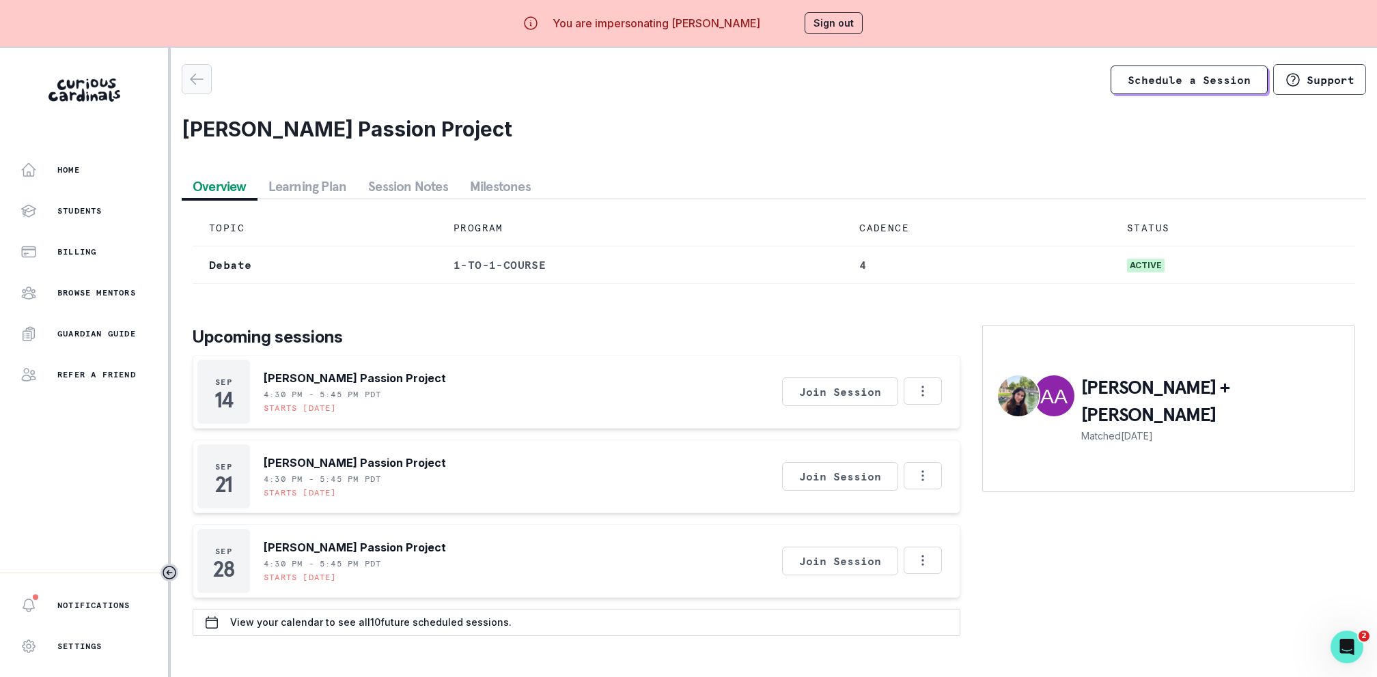
click at [198, 76] on icon "button" at bounding box center [196, 79] width 16 height 16
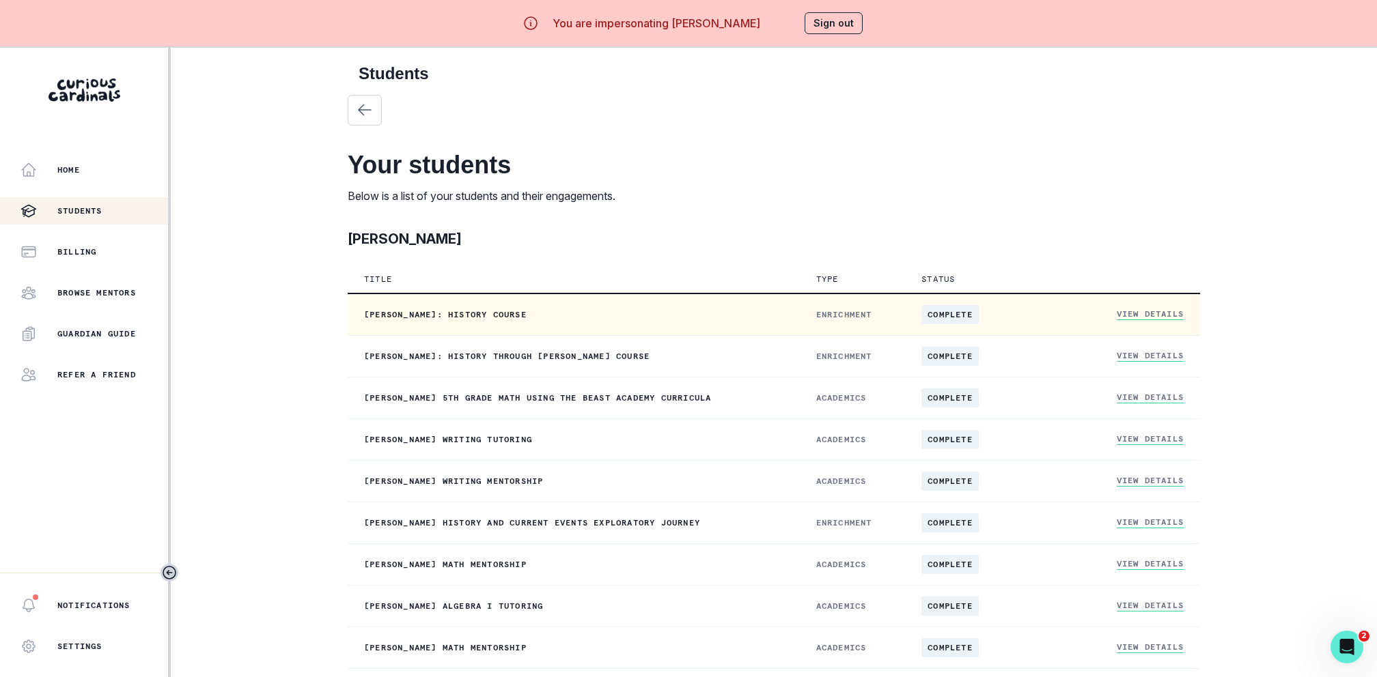
click at [1128, 314] on link "View Details" at bounding box center [1149, 315] width 67 height 12
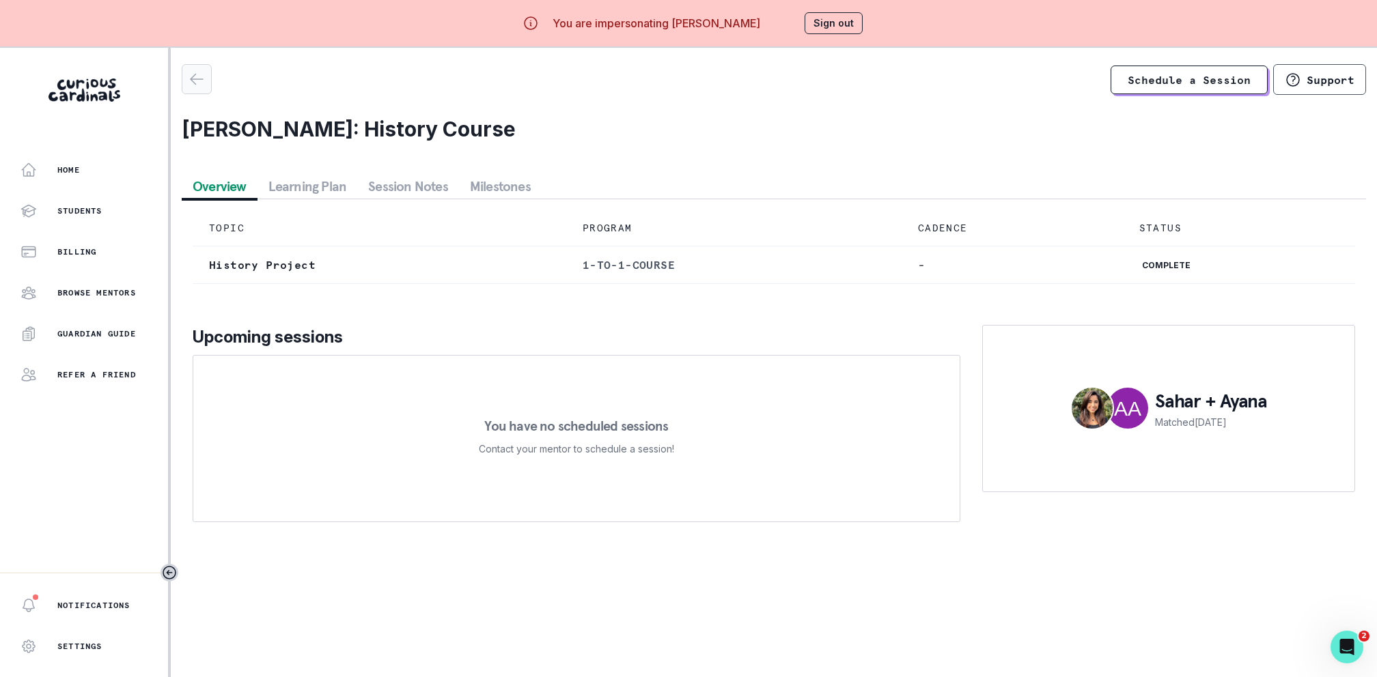
click at [196, 70] on button "button" at bounding box center [197, 79] width 30 height 30
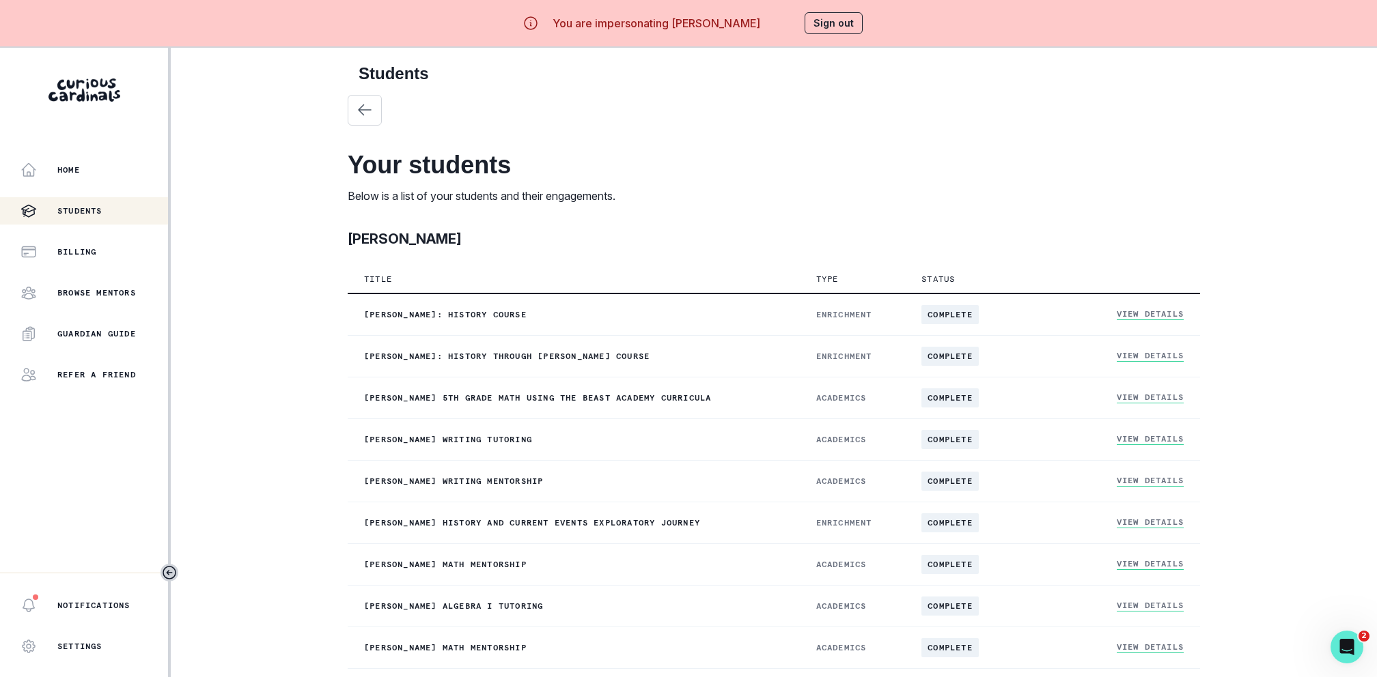
scroll to position [227, 0]
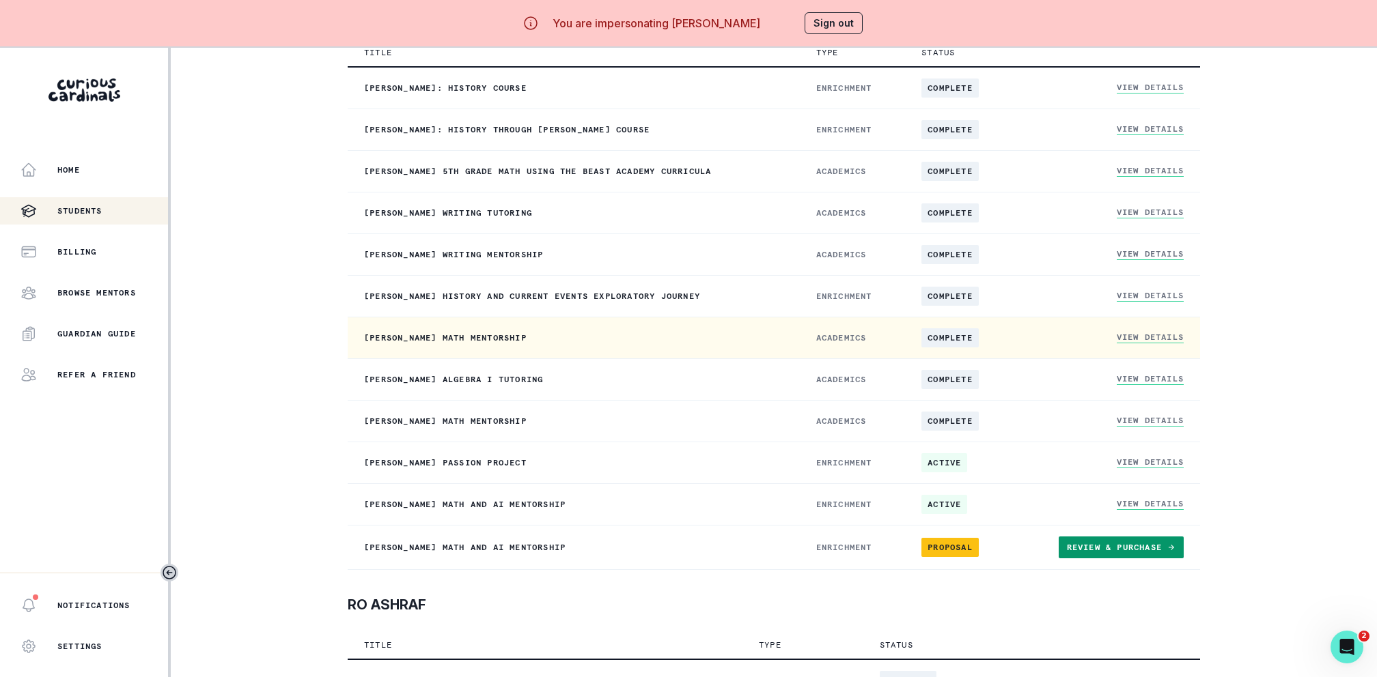
click at [1155, 336] on link "View Details" at bounding box center [1149, 338] width 67 height 12
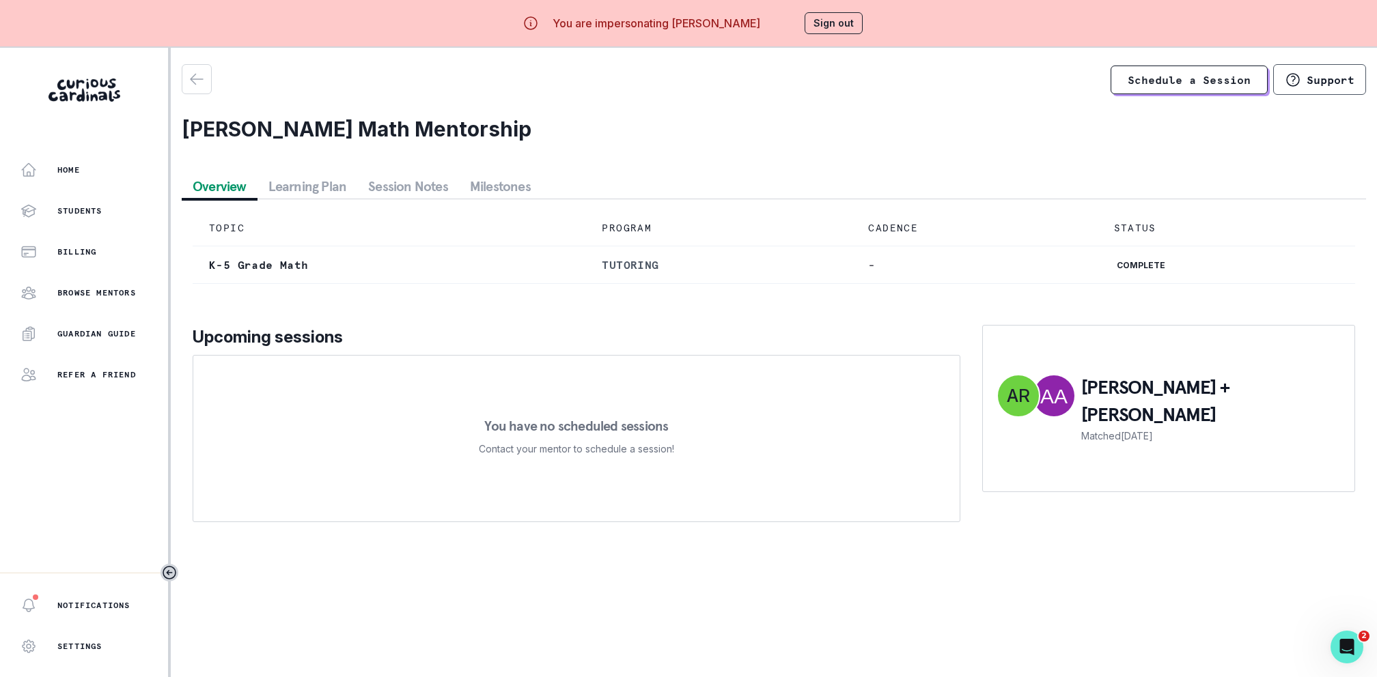
click at [315, 176] on button "Learning Plan" at bounding box center [307, 186] width 100 height 25
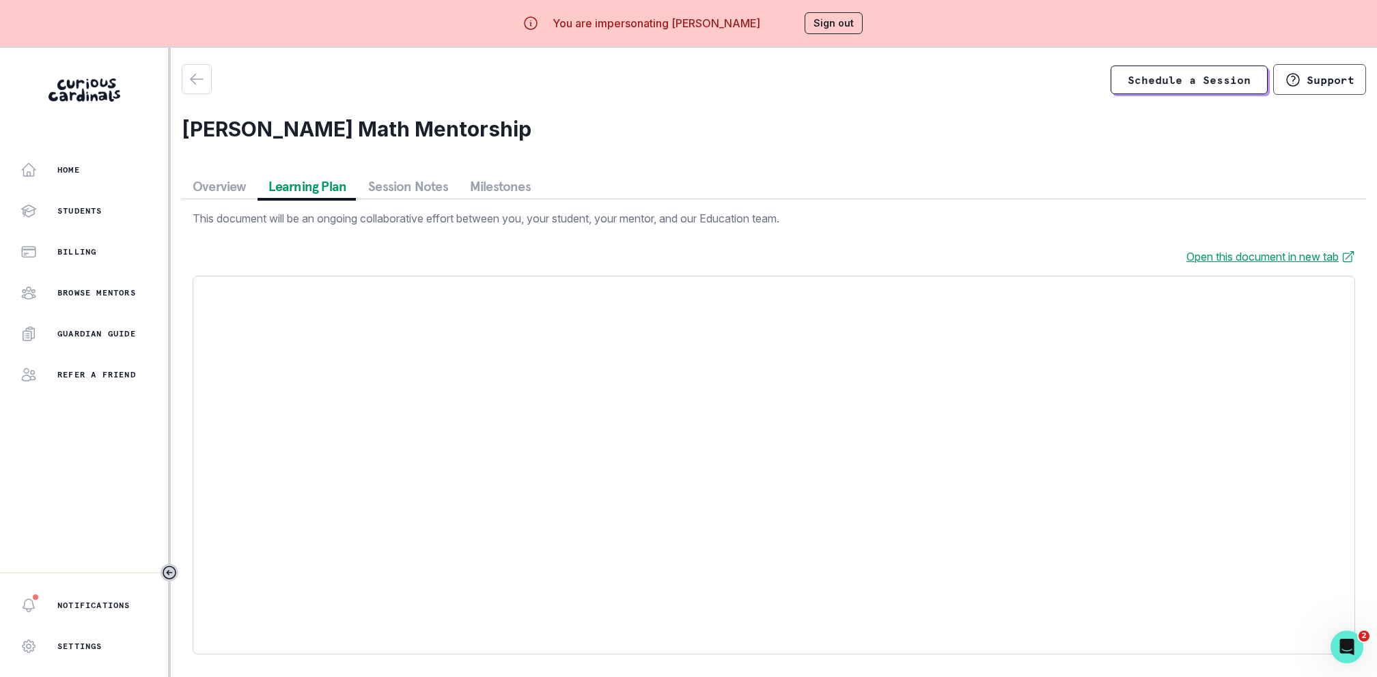
click at [421, 188] on button "Session Notes" at bounding box center [408, 186] width 102 height 25
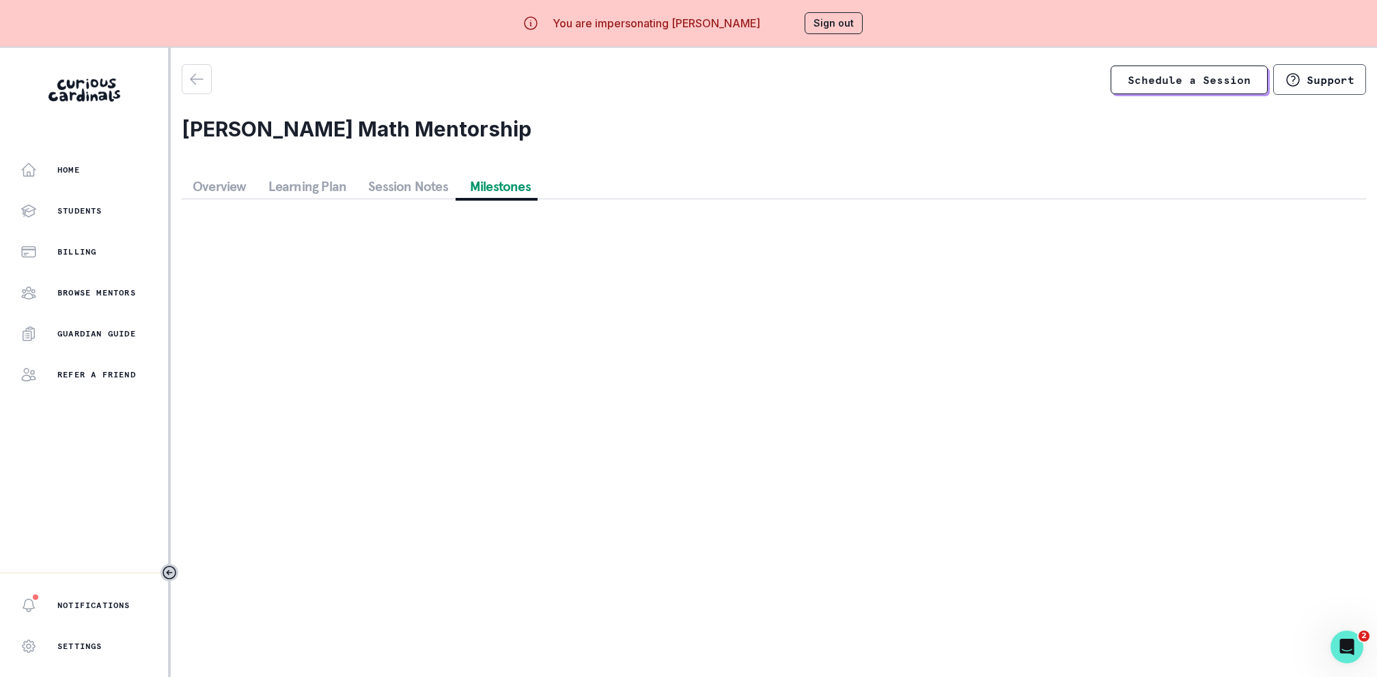
click at [468, 186] on button "Milestones" at bounding box center [500, 186] width 83 height 25
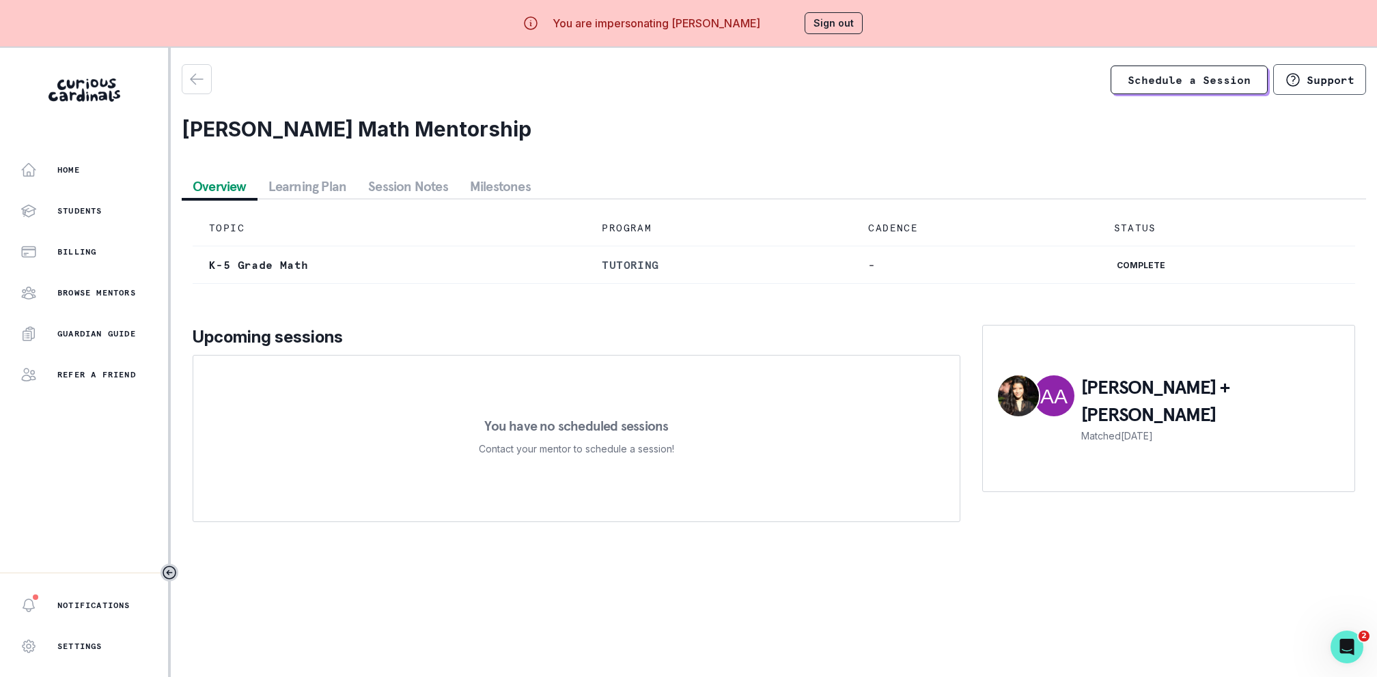
click at [201, 186] on button "Overview" at bounding box center [220, 186] width 76 height 25
click at [826, 27] on button "Sign out" at bounding box center [833, 23] width 58 height 22
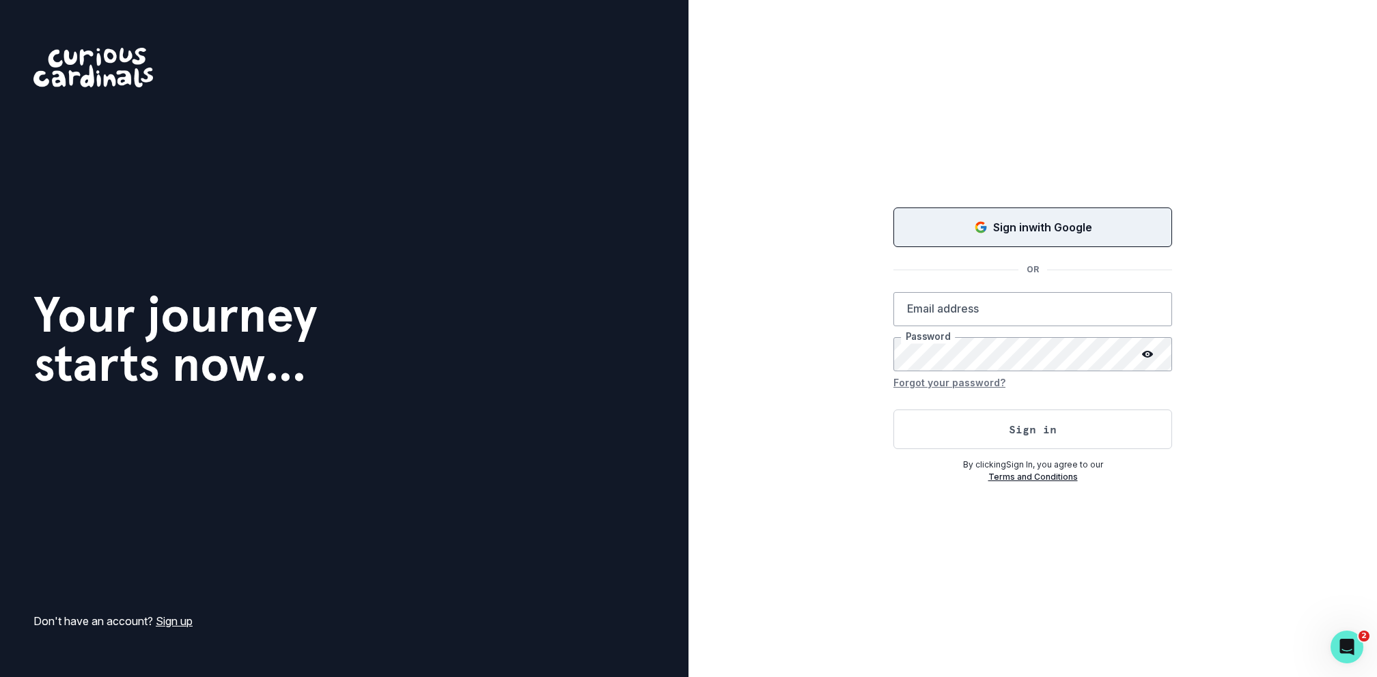
click at [1043, 245] on button "Sign in with Google" at bounding box center [1032, 228] width 279 height 40
